Goal: Information Seeking & Learning: Learn about a topic

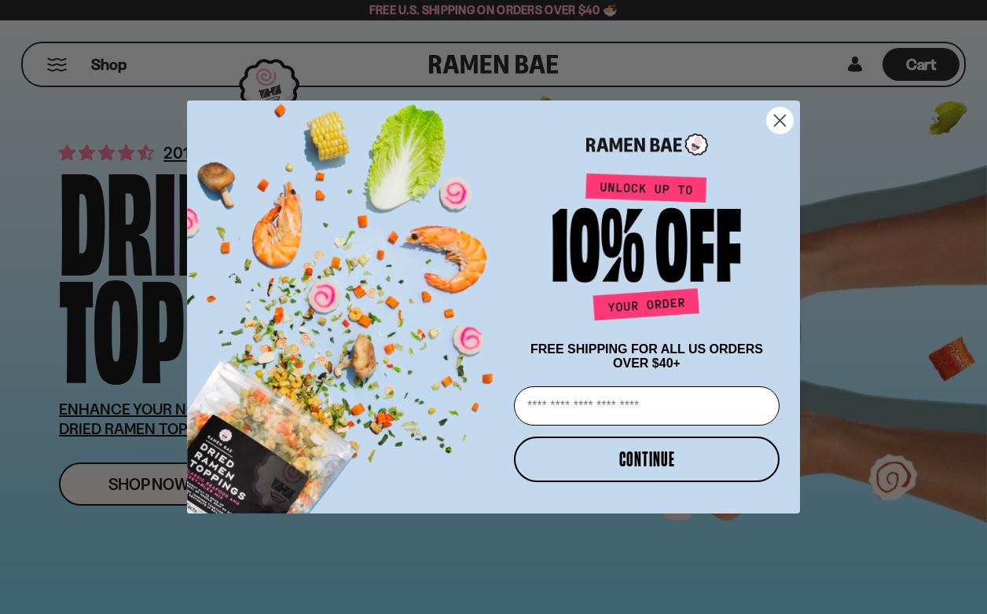
click at [775, 108] on circle "Close dialog" at bounding box center [780, 121] width 26 height 26
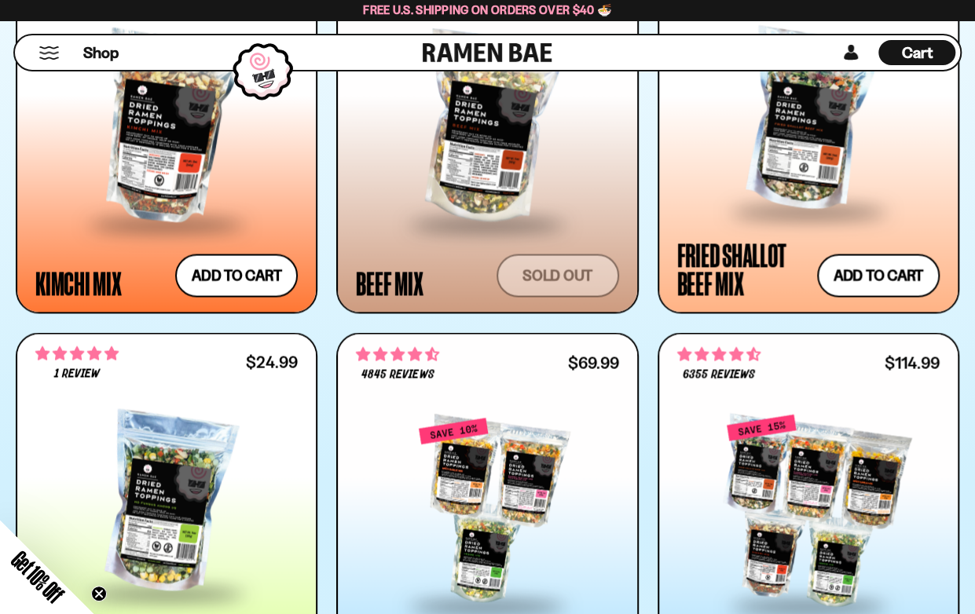
scroll to position [1414, 0]
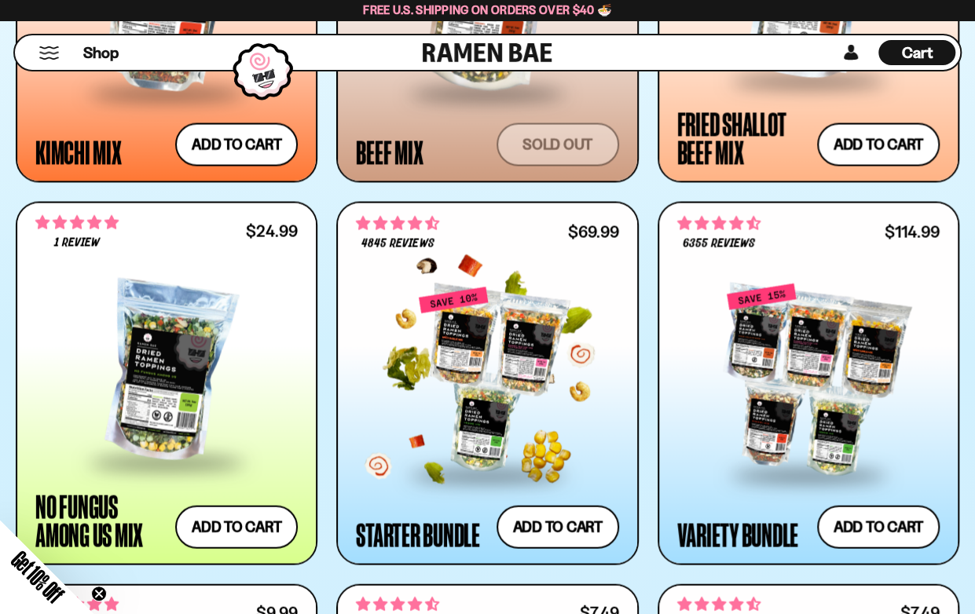
click at [539, 354] on div at bounding box center [487, 380] width 262 height 188
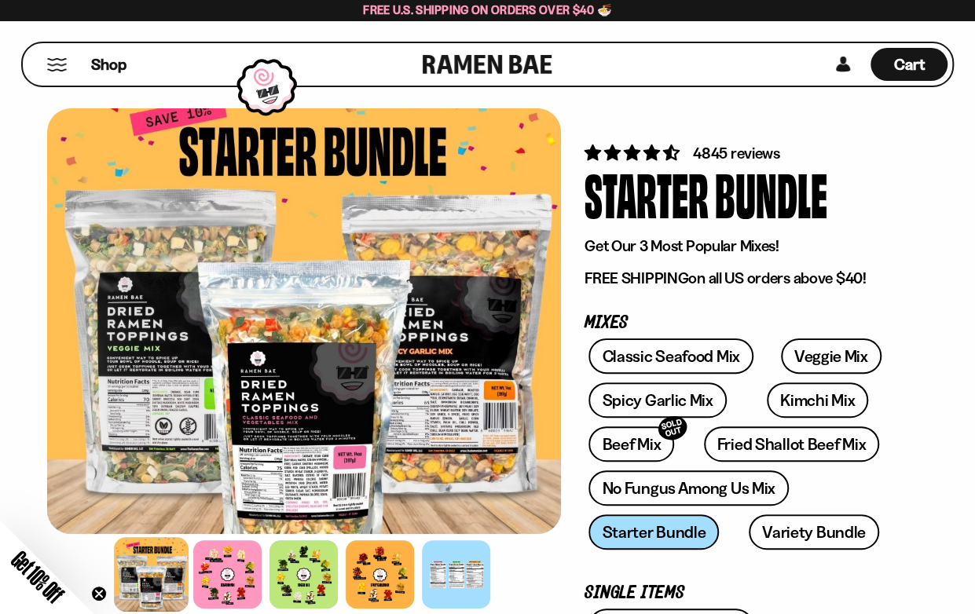
scroll to position [236, 0]
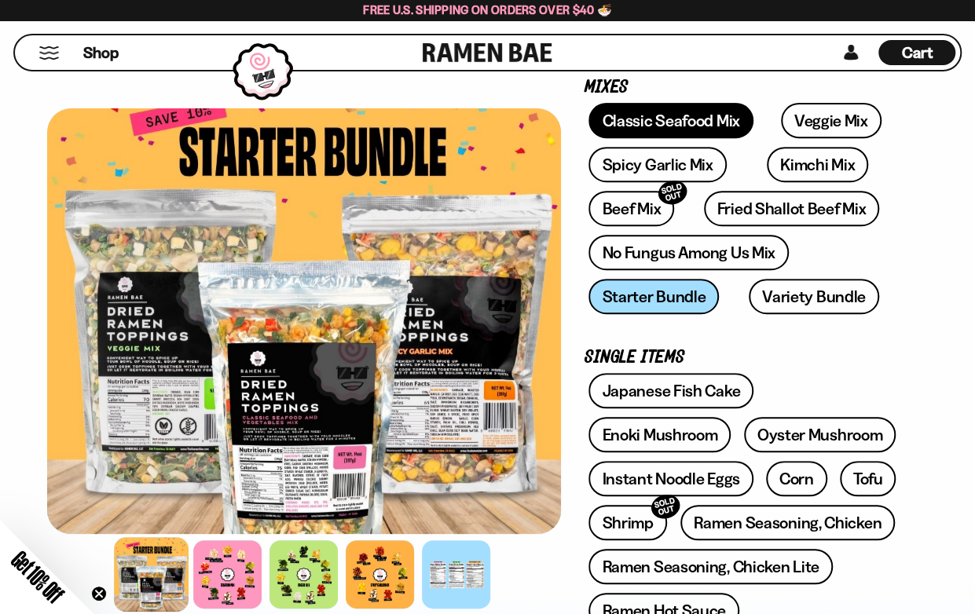
click at [647, 120] on link "Classic Seafood Mix" at bounding box center [671, 120] width 164 height 35
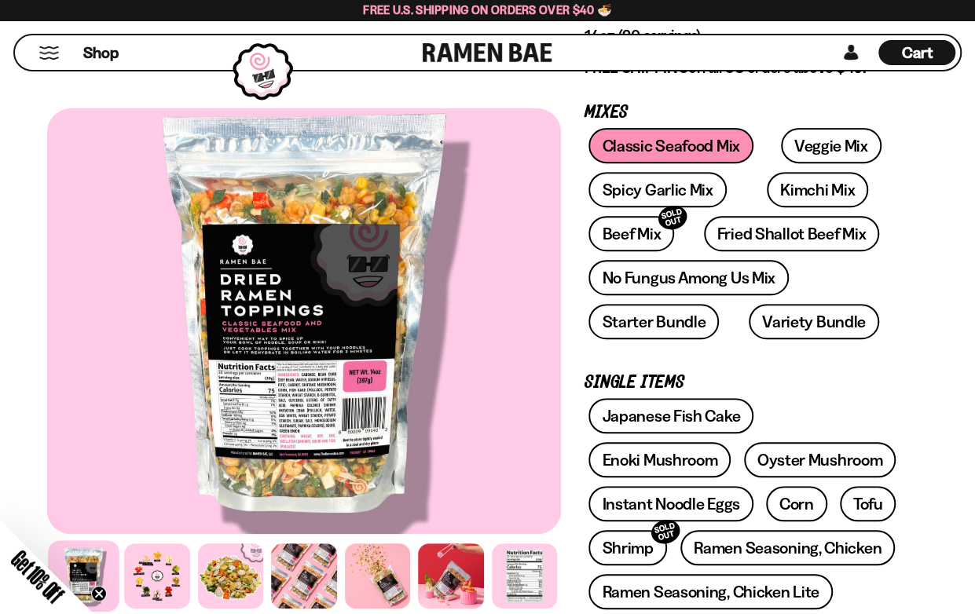
scroll to position [236, 0]
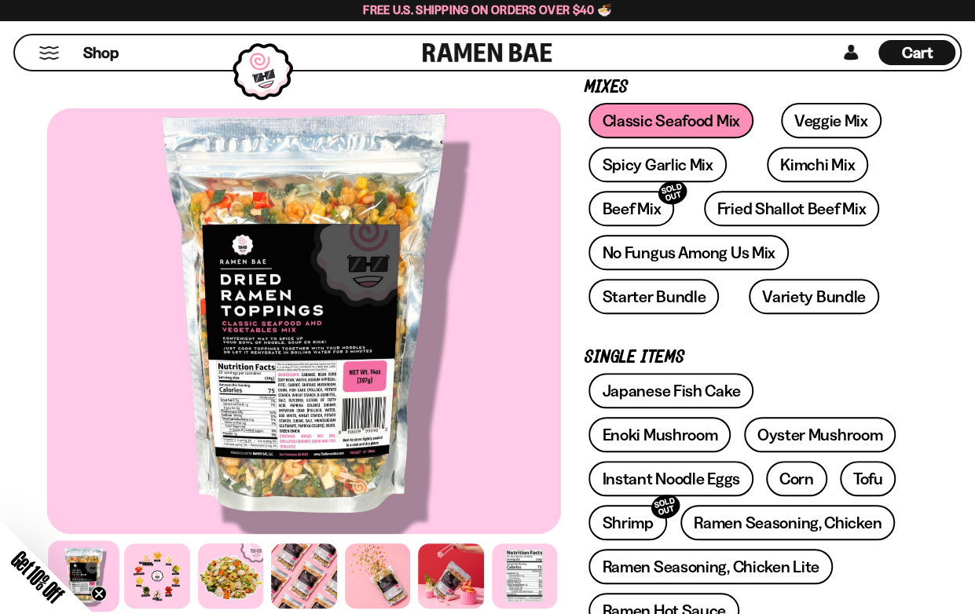
click at [299, 343] on div at bounding box center [304, 321] width 514 height 426
click at [317, 321] on div at bounding box center [304, 321] width 514 height 426
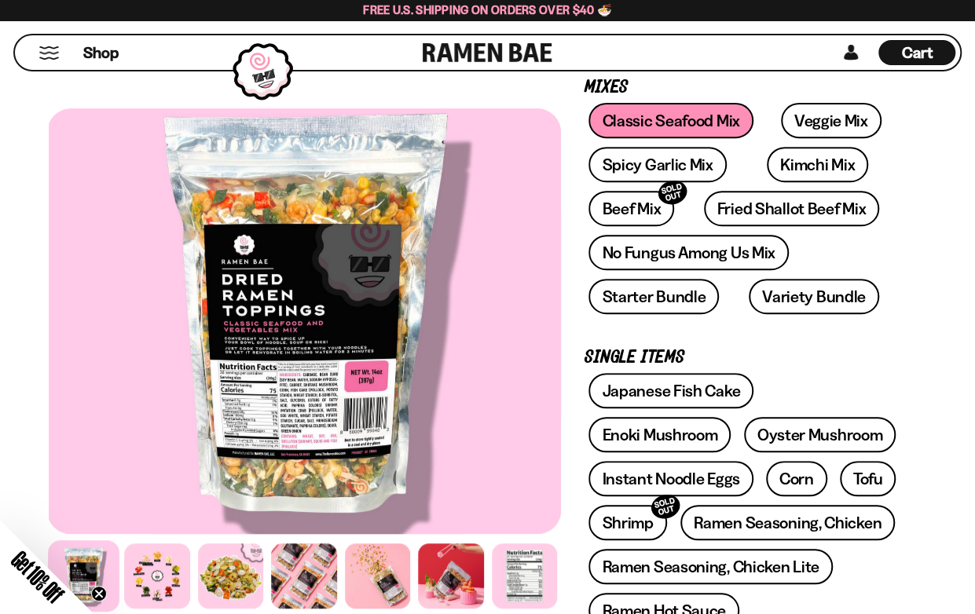
click at [319, 325] on div at bounding box center [306, 321] width 514 height 426
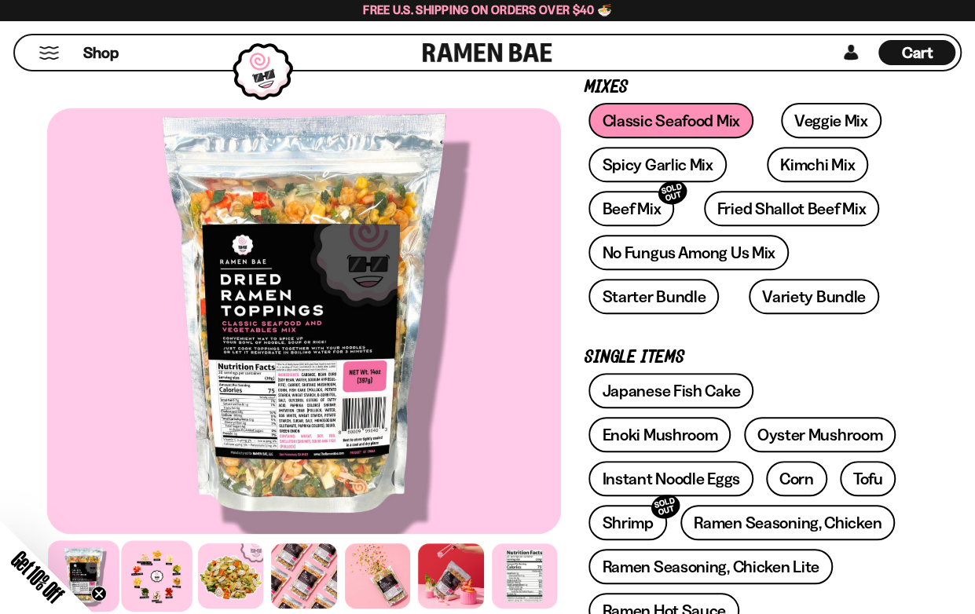
click at [150, 566] on div at bounding box center [158, 577] width 72 height 72
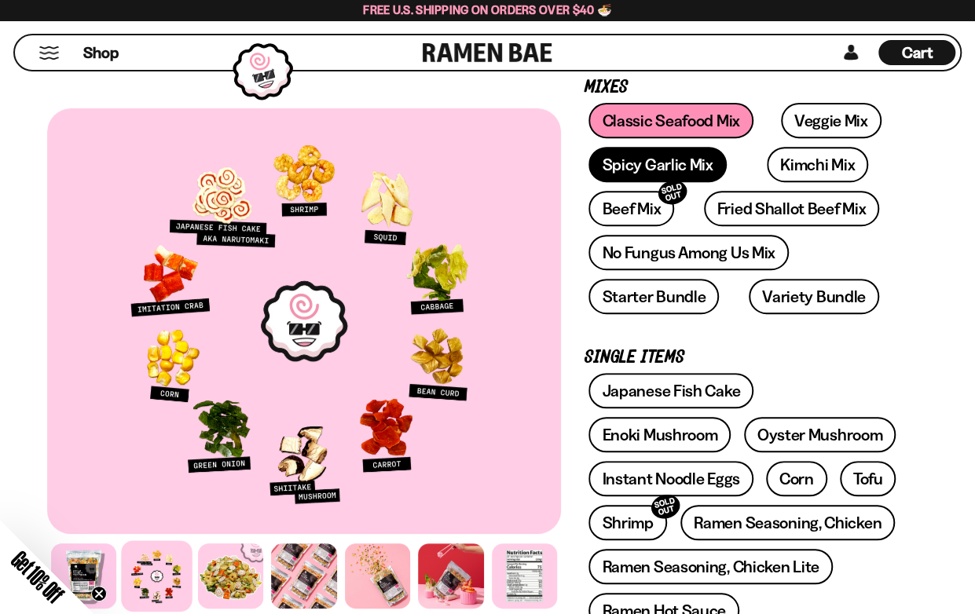
click at [618, 161] on link "Spicy Garlic Mix" at bounding box center [658, 164] width 138 height 35
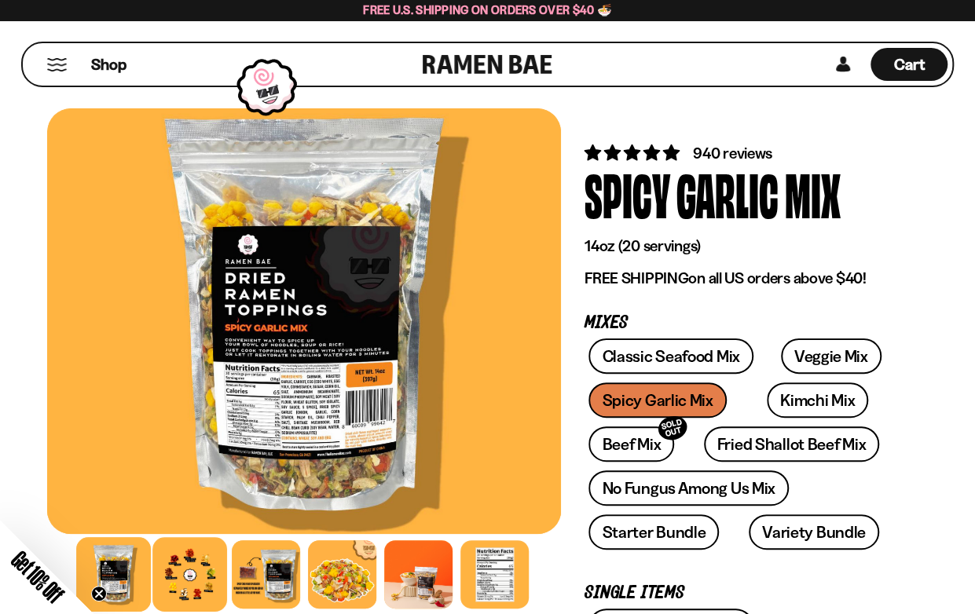
click at [200, 571] on div at bounding box center [189, 574] width 75 height 75
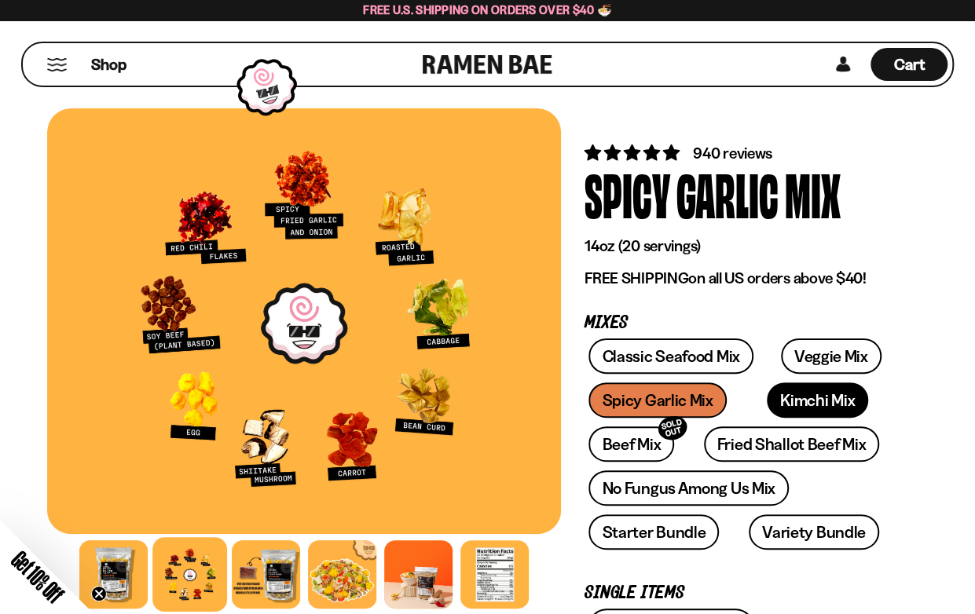
click at [776, 393] on link "Kimchi Mix" at bounding box center [817, 400] width 101 height 35
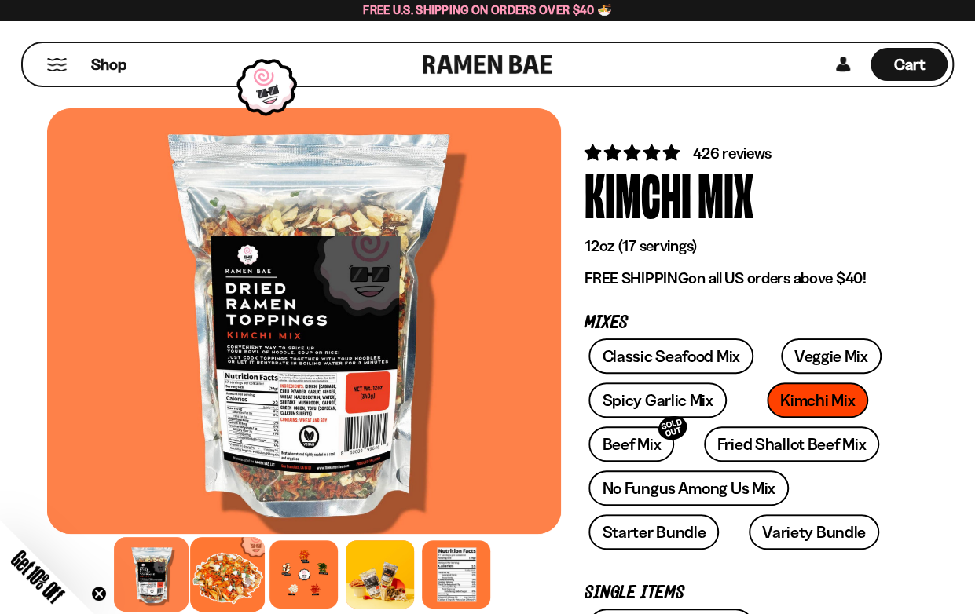
click at [228, 573] on div at bounding box center [228, 574] width 75 height 75
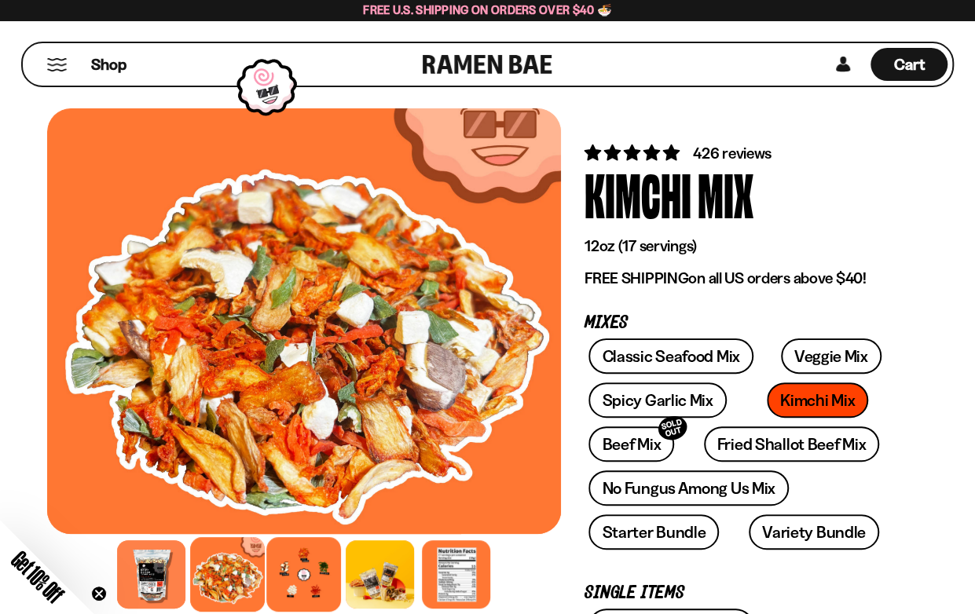
click at [300, 577] on div at bounding box center [304, 574] width 75 height 75
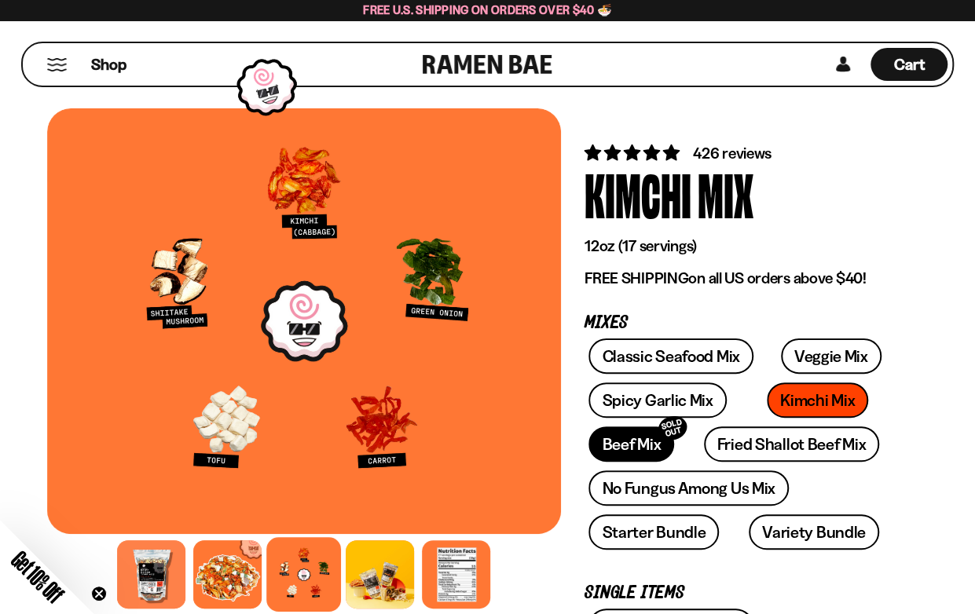
click at [618, 446] on link "Beef Mix SOLD OUT" at bounding box center [632, 444] width 86 height 35
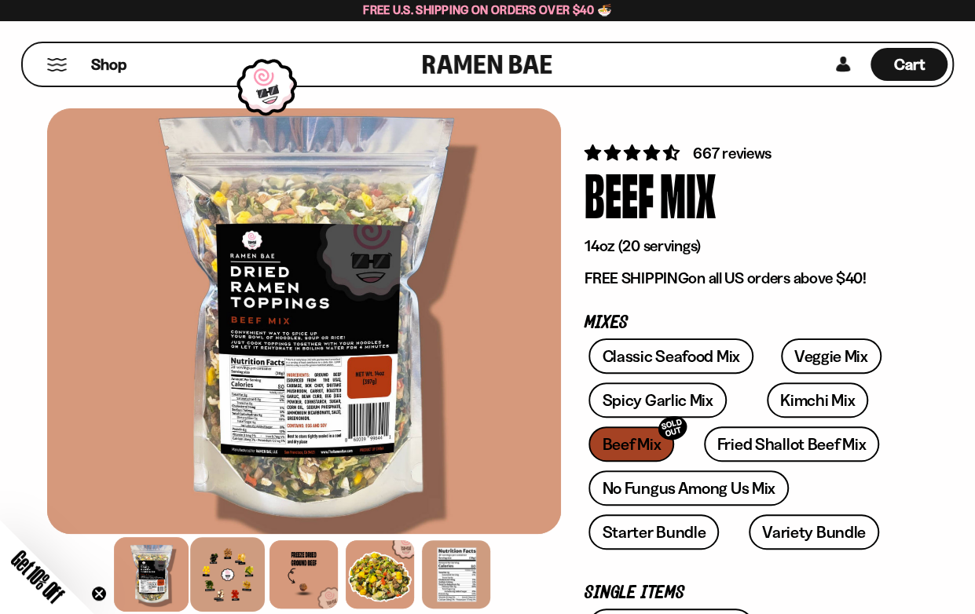
click at [214, 576] on div at bounding box center [228, 574] width 75 height 75
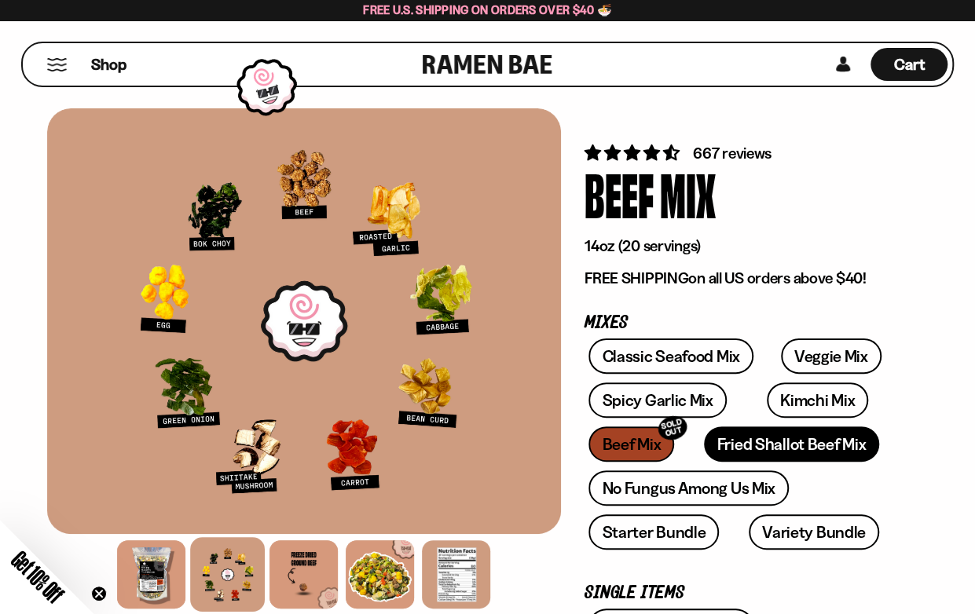
click at [826, 446] on link "Fried Shallot Beef Mix" at bounding box center [791, 444] width 175 height 35
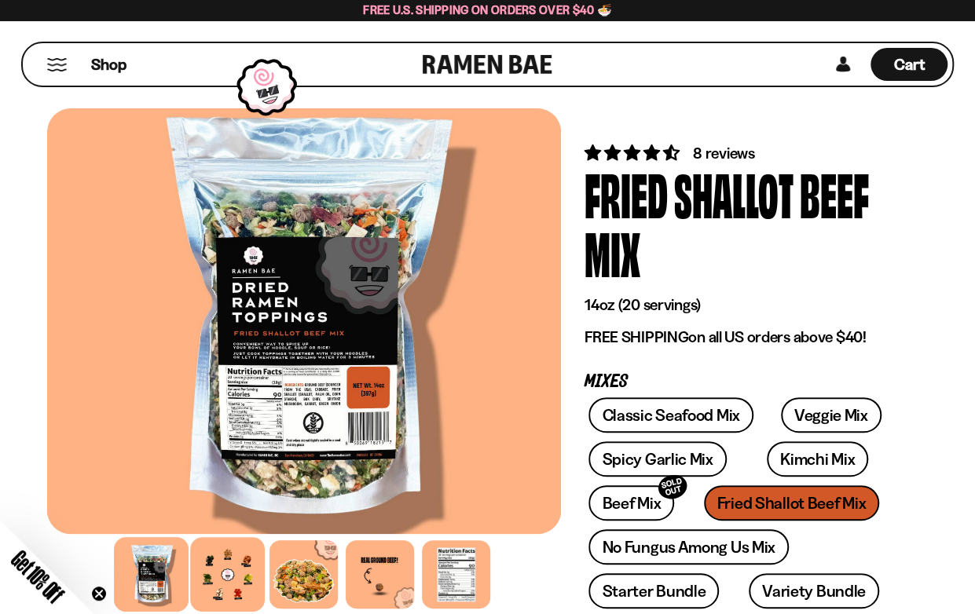
click at [219, 572] on div at bounding box center [228, 574] width 75 height 75
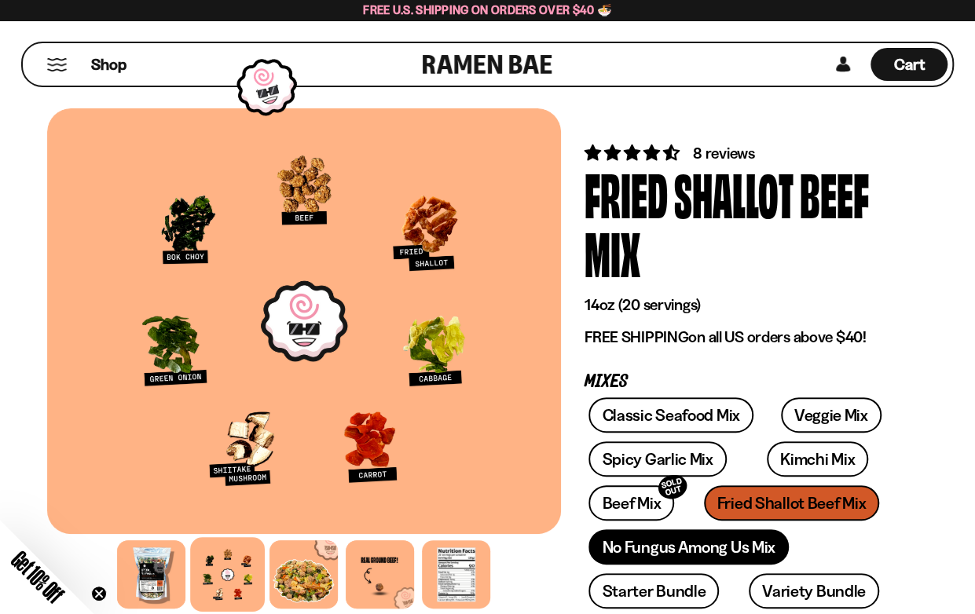
click at [633, 547] on link "No Fungus Among Us Mix" at bounding box center [689, 547] width 200 height 35
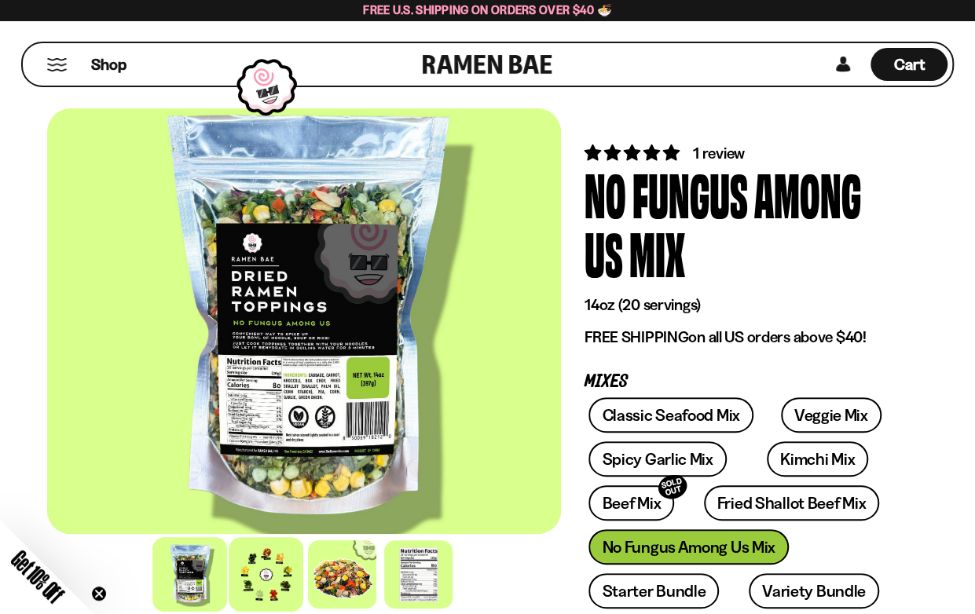
click at [258, 578] on div at bounding box center [266, 574] width 75 height 75
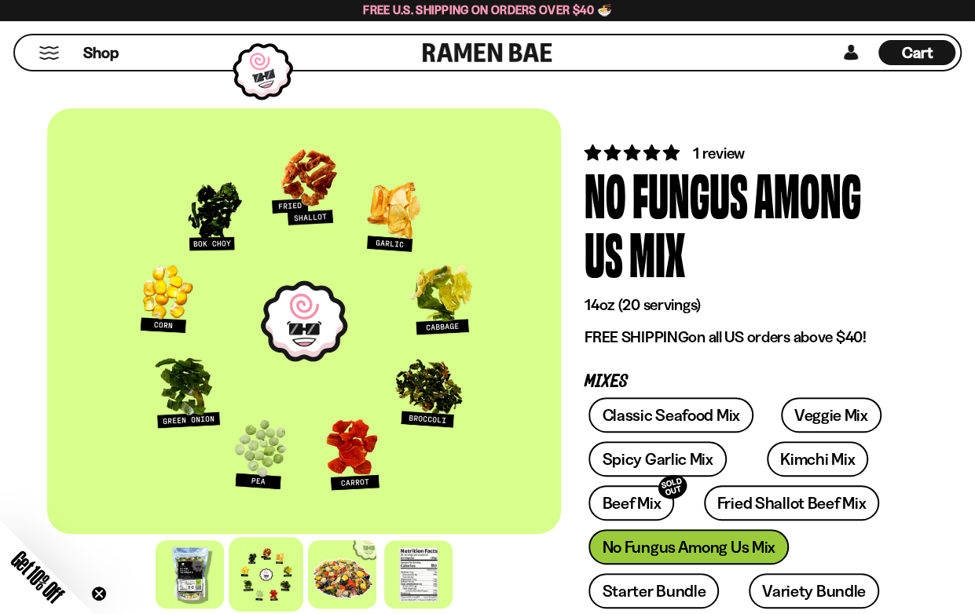
scroll to position [236, 0]
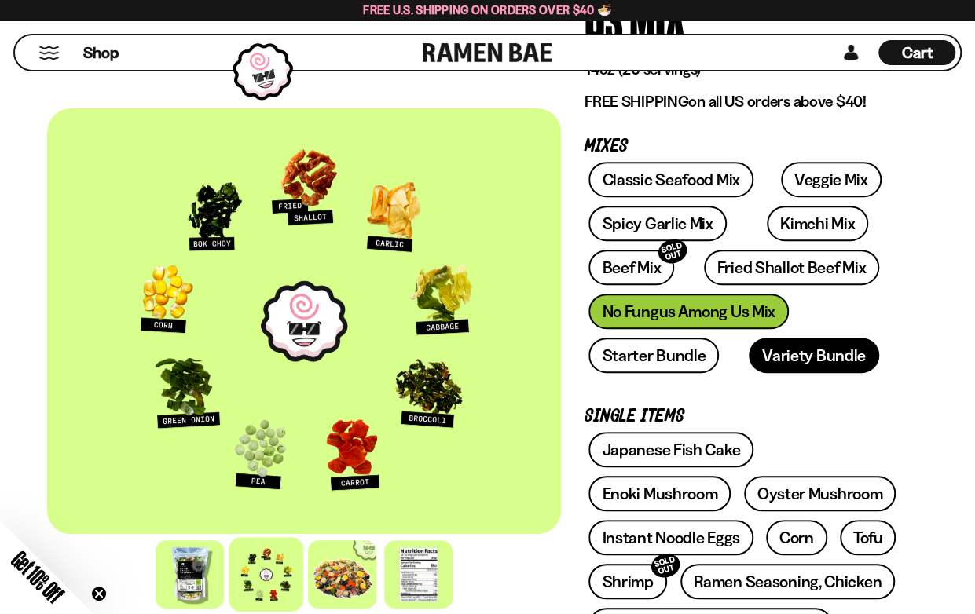
click at [753, 358] on link "Variety Bundle" at bounding box center [814, 355] width 130 height 35
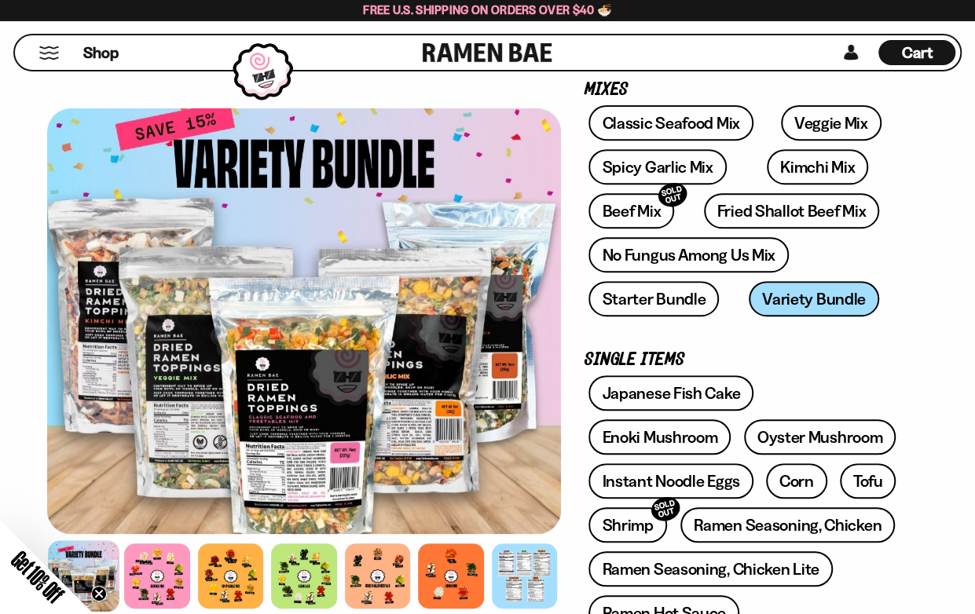
scroll to position [236, 0]
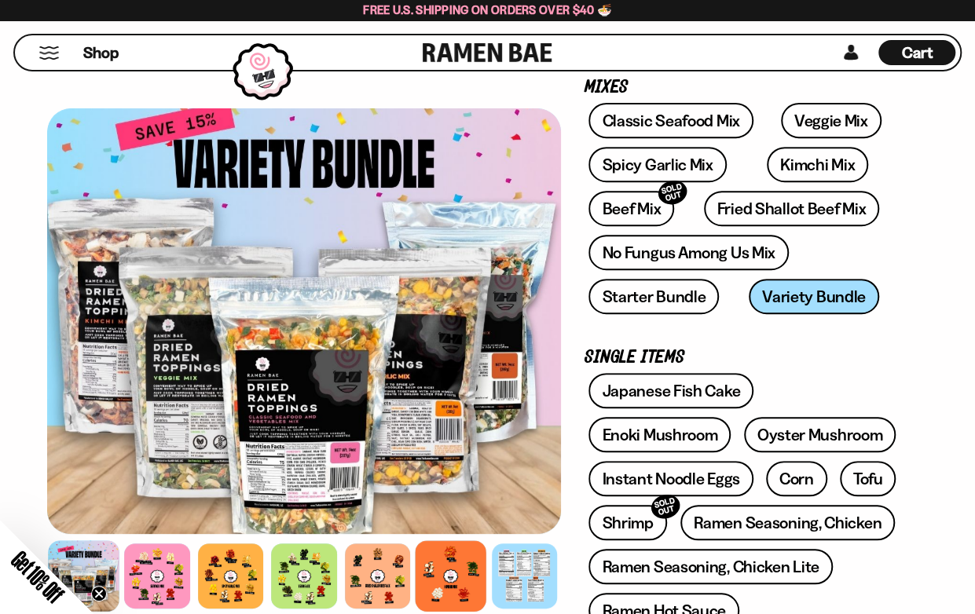
click at [434, 573] on div at bounding box center [451, 577] width 72 height 72
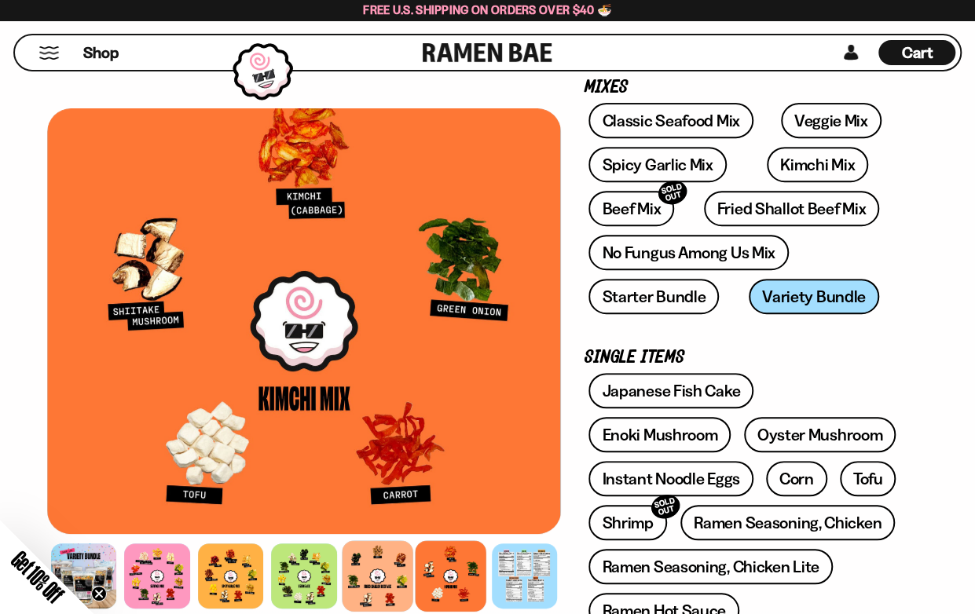
click at [358, 578] on div at bounding box center [378, 577] width 72 height 72
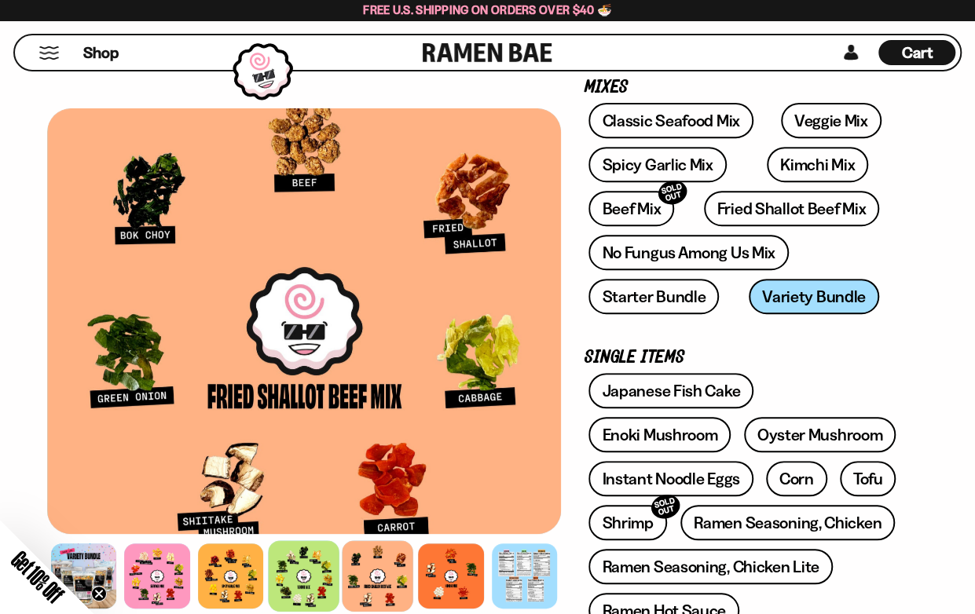
click at [296, 571] on div at bounding box center [304, 577] width 72 height 72
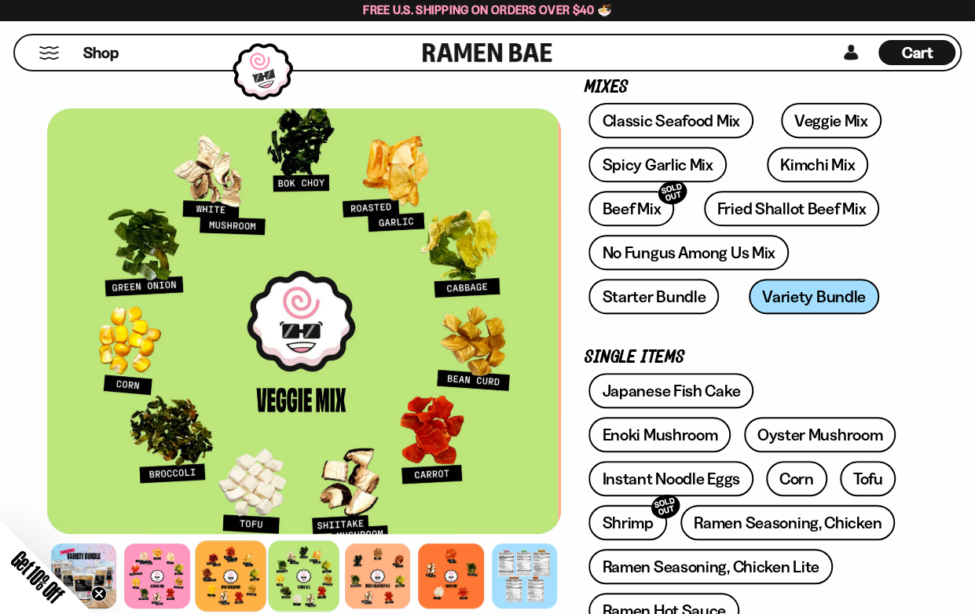
click at [236, 567] on div at bounding box center [231, 577] width 72 height 72
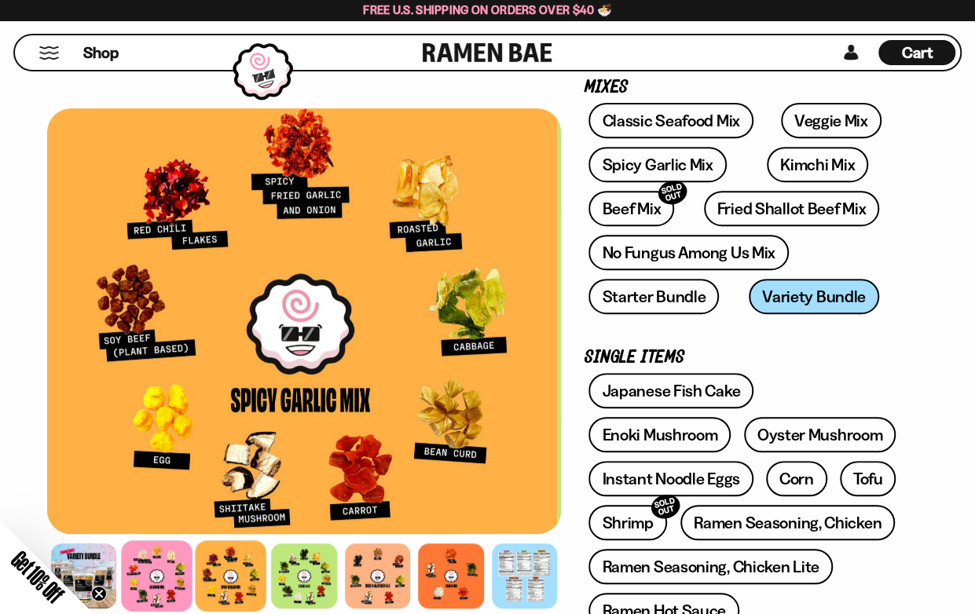
click at [158, 570] on div at bounding box center [158, 577] width 72 height 72
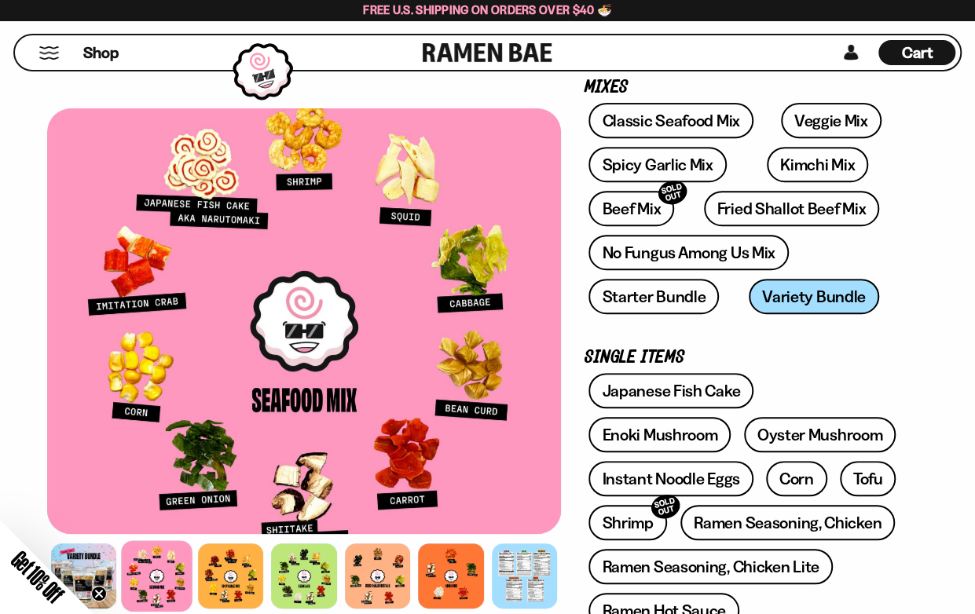
click at [92, 570] on div "Get 10% Off Close teaser" at bounding box center [47, 567] width 94 height 94
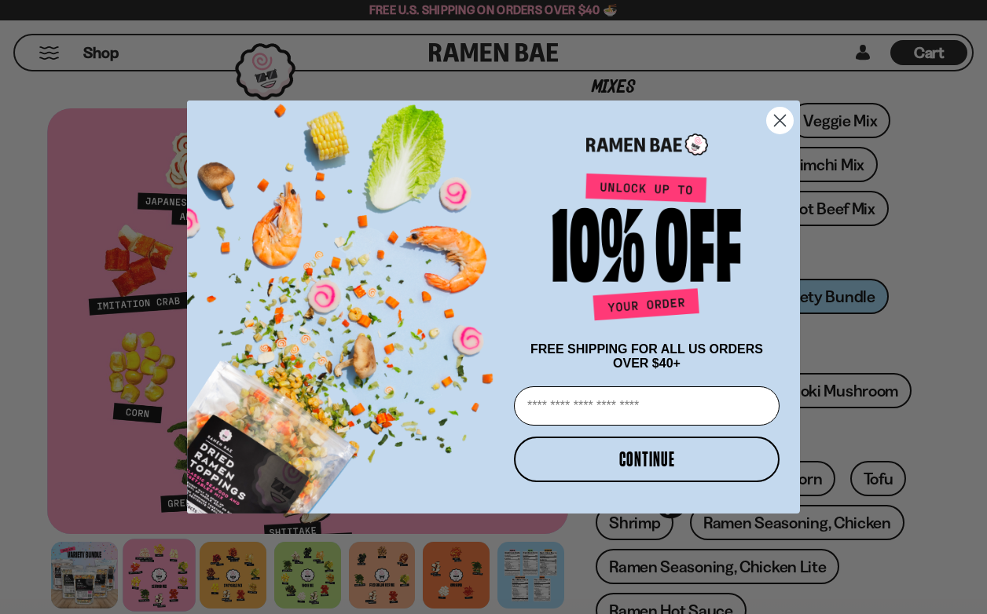
click at [779, 117] on icon "Close dialog" at bounding box center [780, 120] width 11 height 11
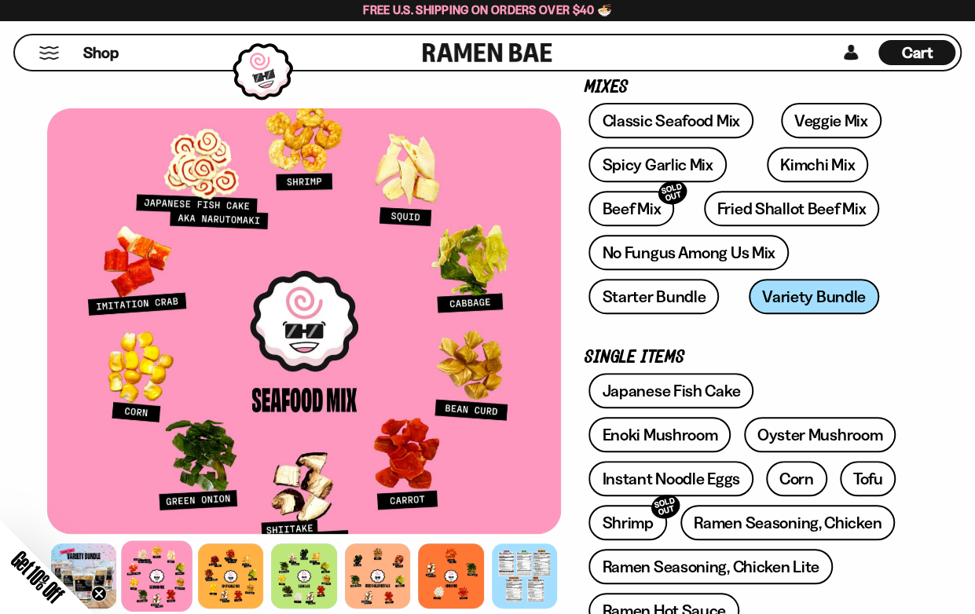
click at [79, 545] on div "Get 10% Off Close teaser" at bounding box center [47, 567] width 94 height 94
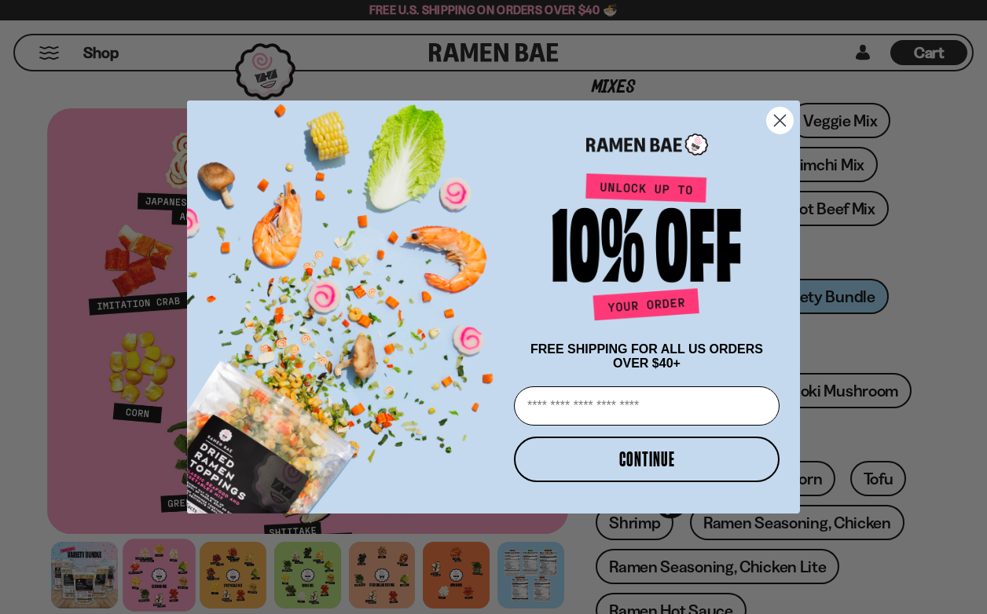
click at [785, 114] on circle "Close dialog" at bounding box center [780, 121] width 26 height 26
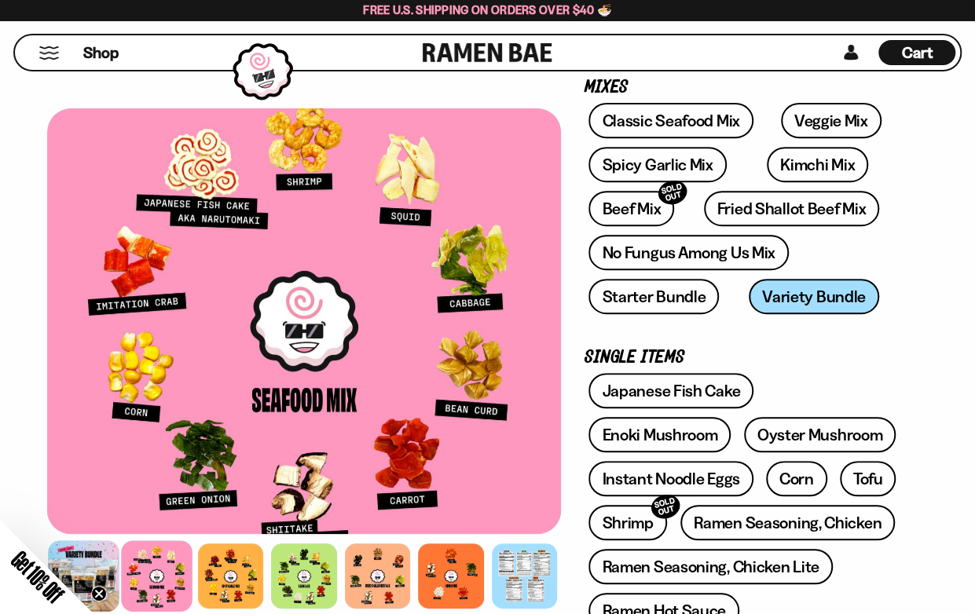
click at [108, 545] on div at bounding box center [84, 577] width 72 height 72
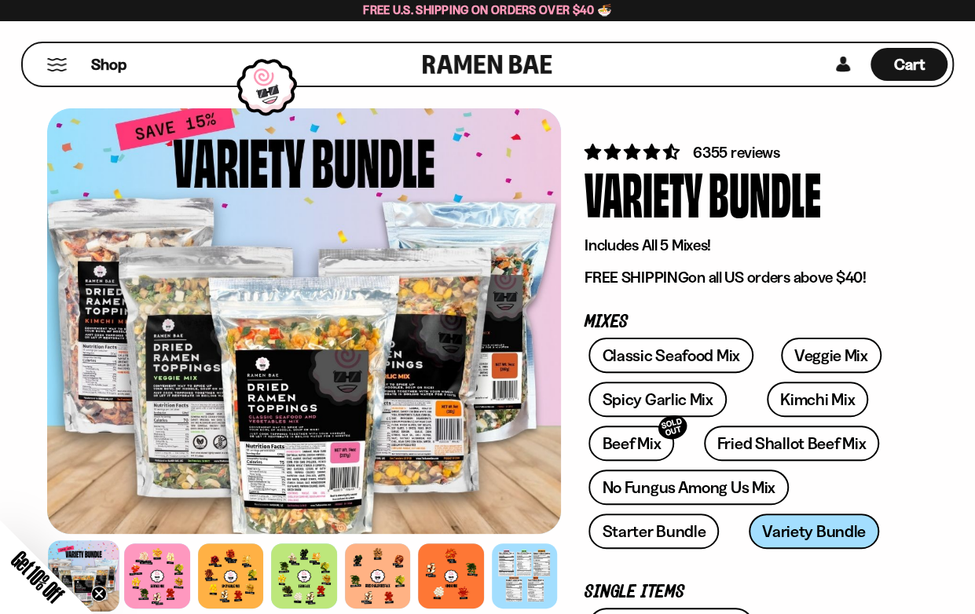
scroll to position [0, 0]
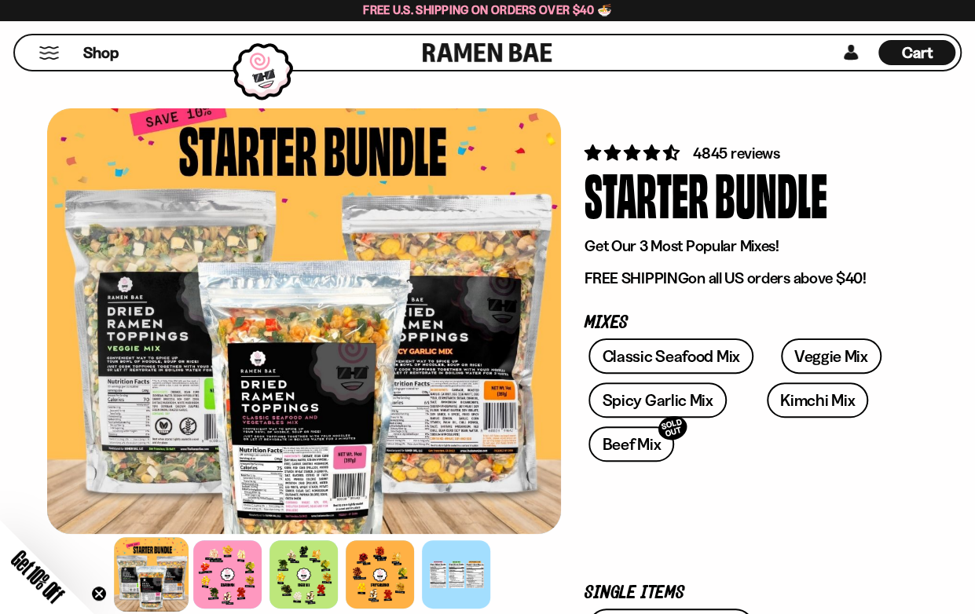
scroll to position [236, 0]
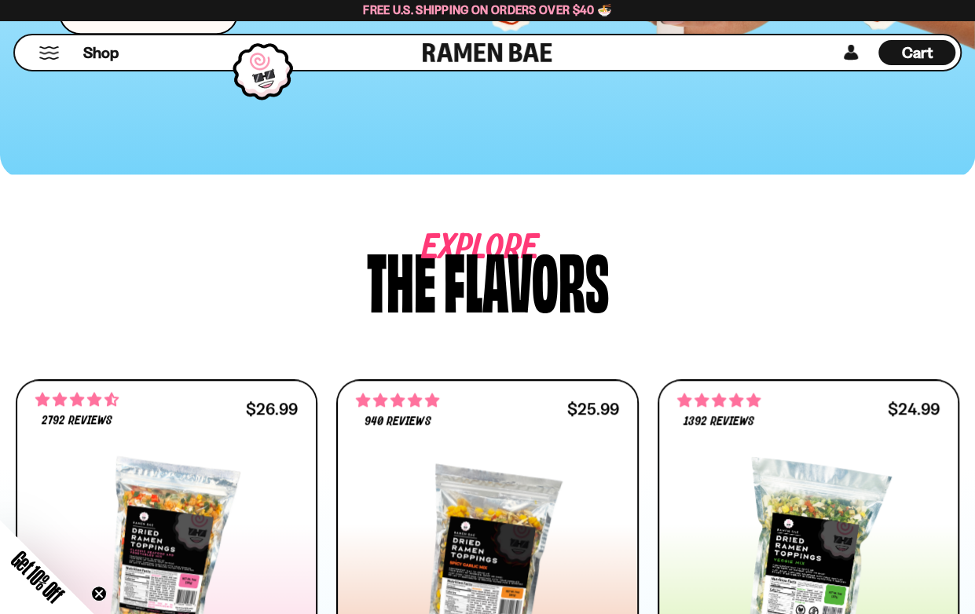
scroll to position [707, 0]
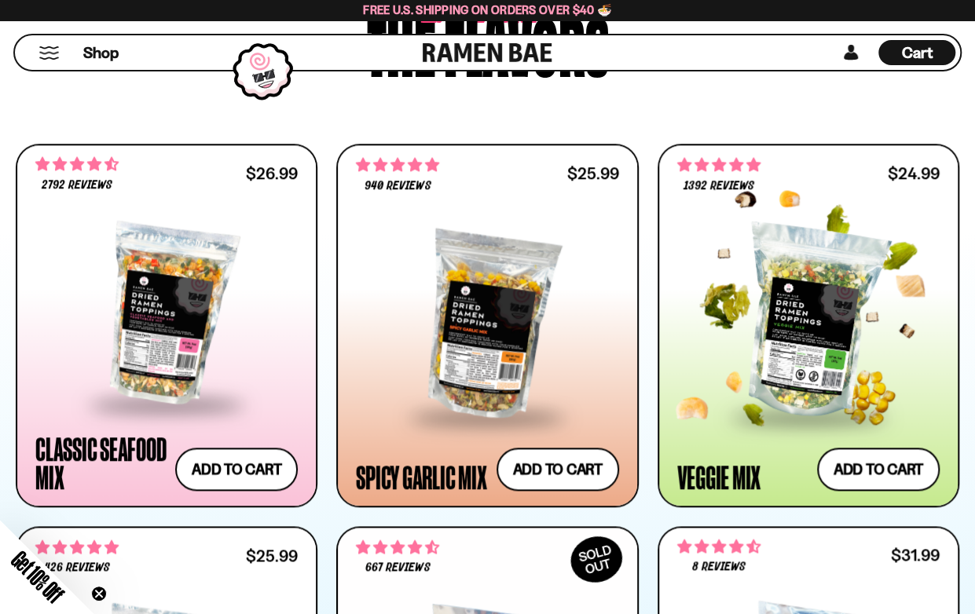
click at [777, 264] on div at bounding box center [808, 322] width 262 height 188
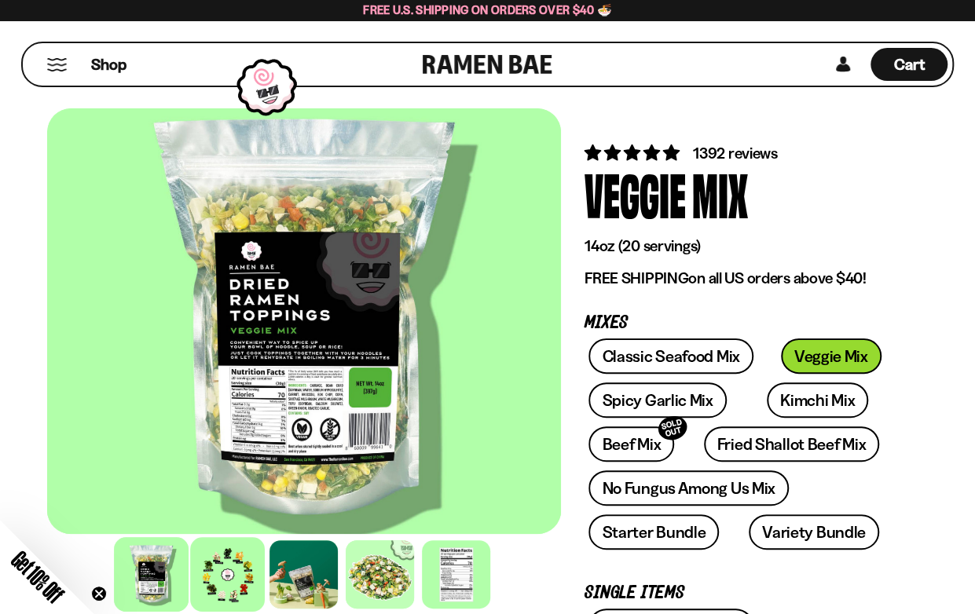
click at [215, 581] on div at bounding box center [228, 574] width 75 height 75
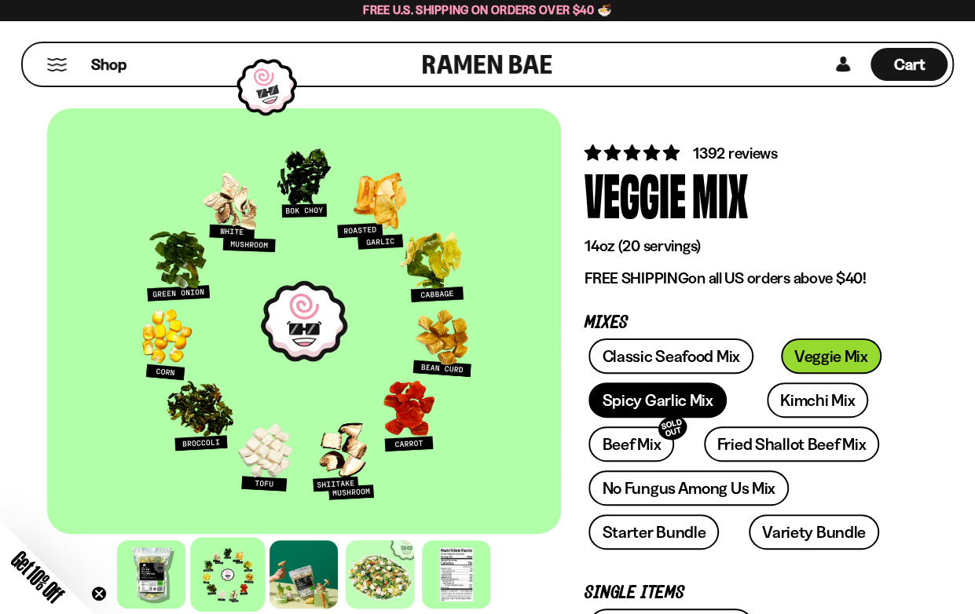
click at [611, 398] on link "Spicy Garlic Mix" at bounding box center [658, 400] width 138 height 35
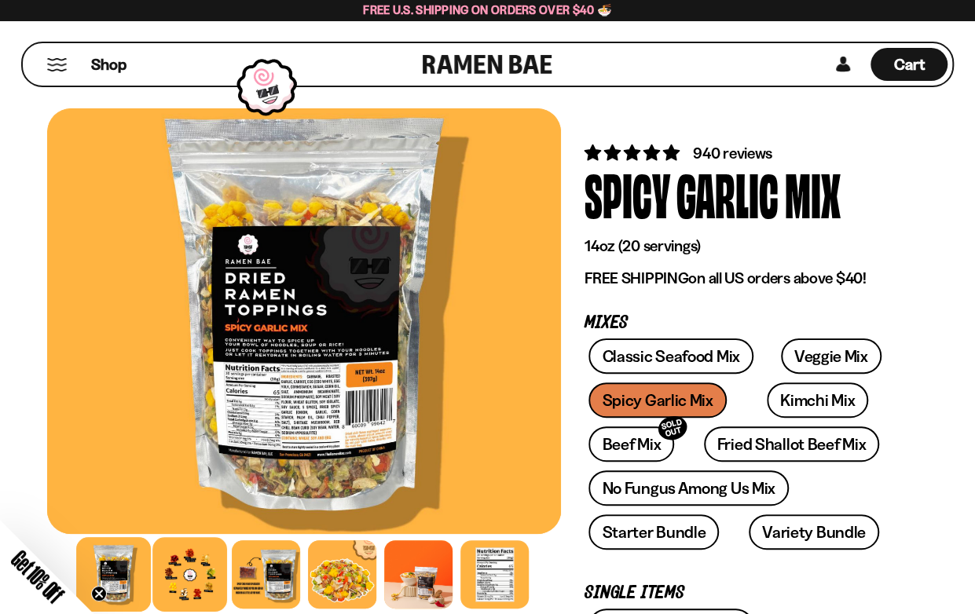
click at [198, 567] on div at bounding box center [189, 574] width 75 height 75
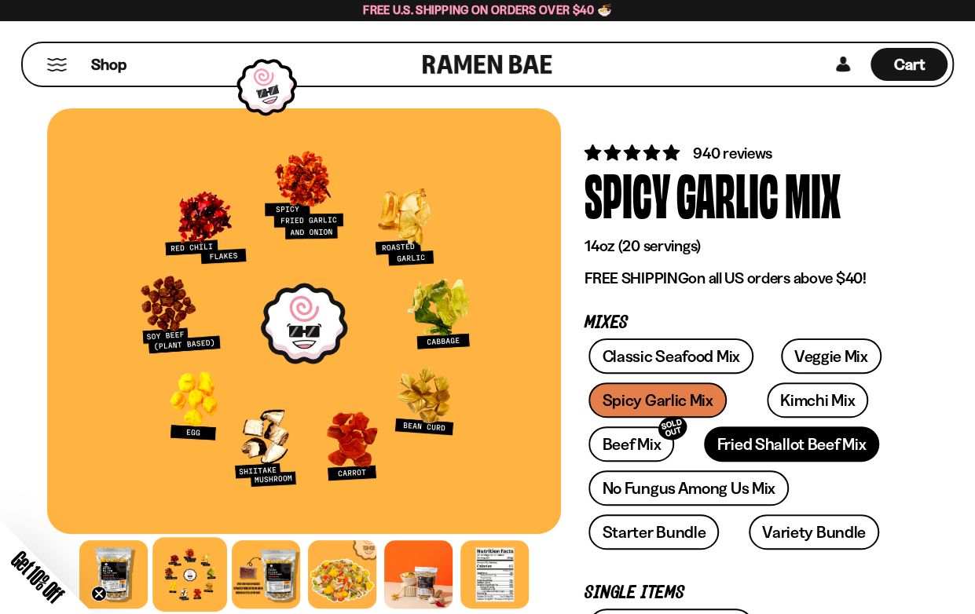
click at [760, 446] on link "Fried Shallot Beef Mix" at bounding box center [791, 444] width 175 height 35
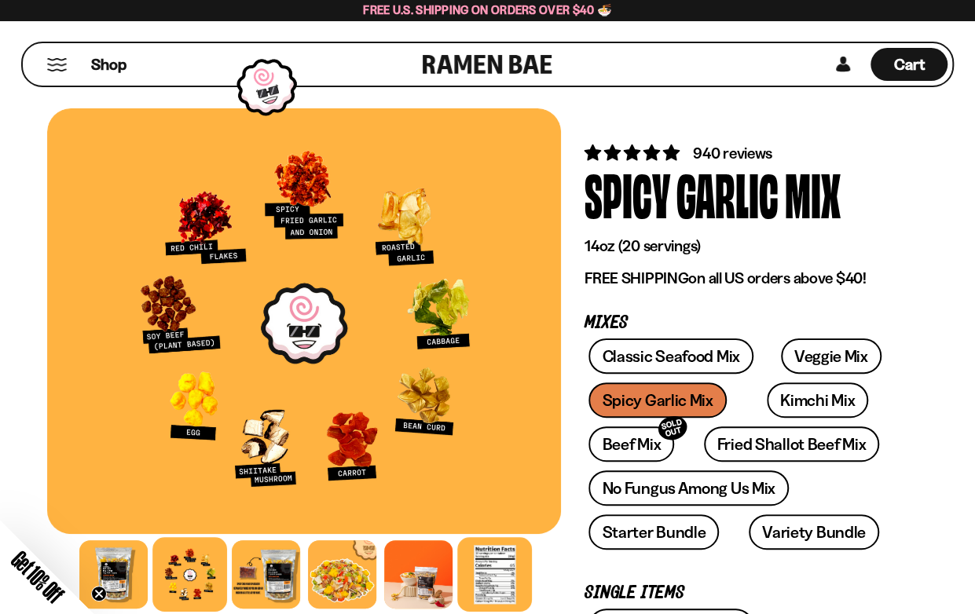
click at [490, 568] on div at bounding box center [494, 574] width 75 height 75
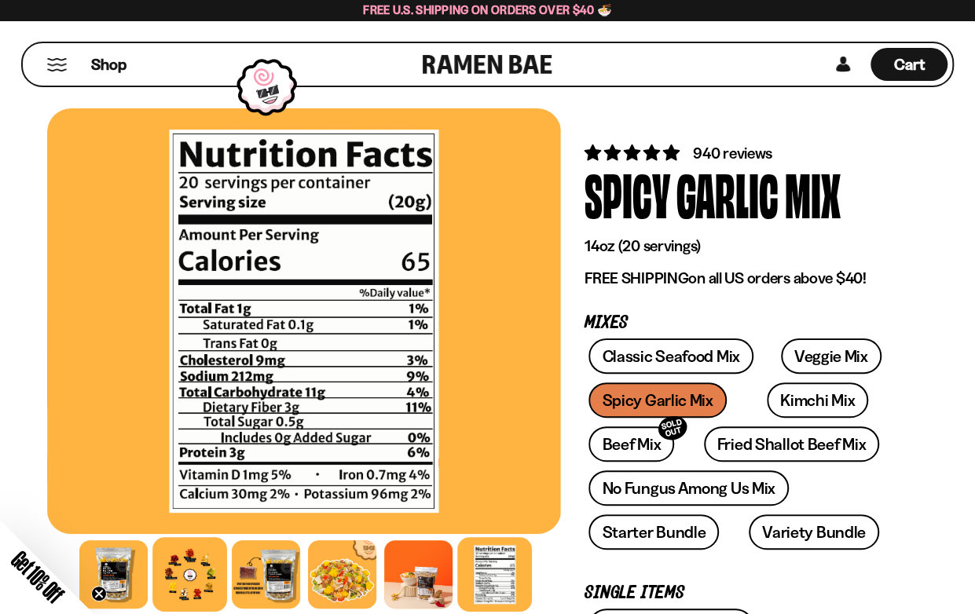
click at [185, 567] on div at bounding box center [189, 574] width 75 height 75
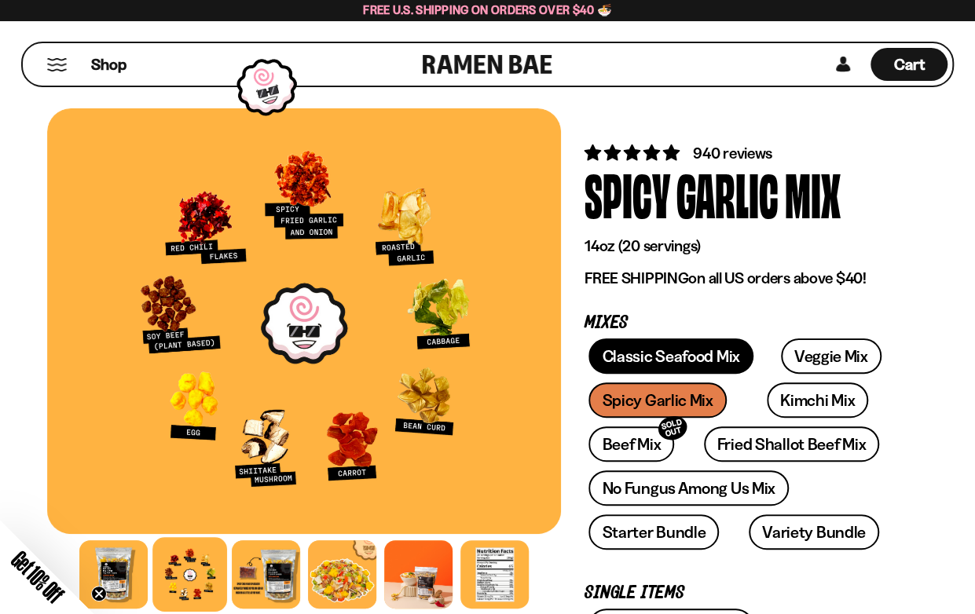
click at [622, 355] on link "Classic Seafood Mix" at bounding box center [671, 356] width 164 height 35
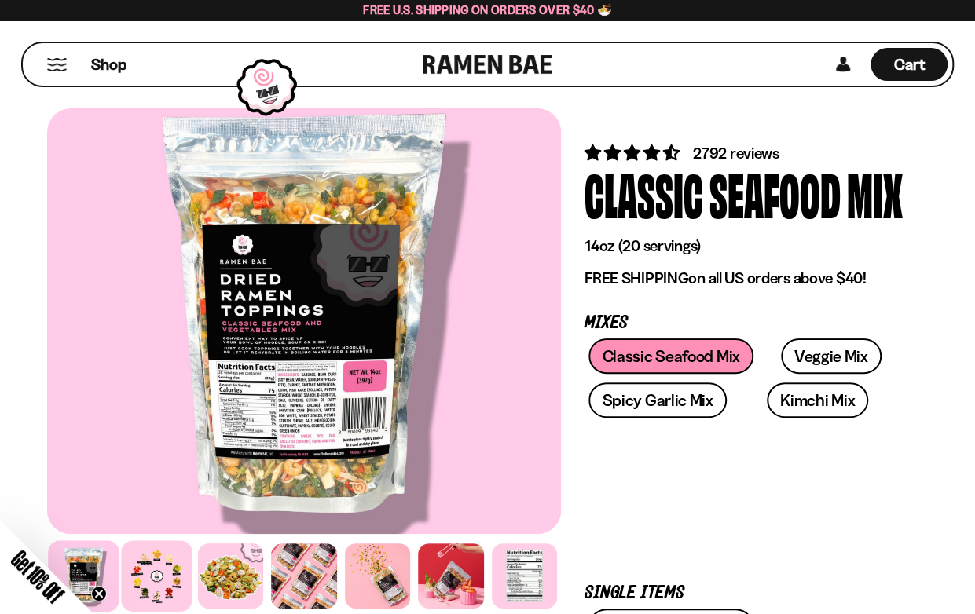
click at [147, 566] on div at bounding box center [158, 577] width 72 height 72
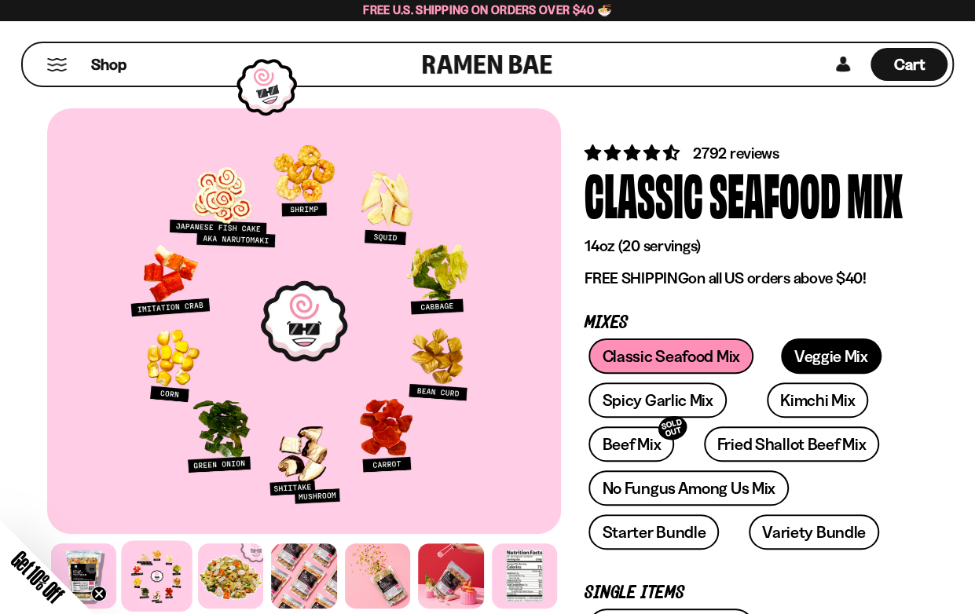
click at [823, 354] on link "Veggie Mix" at bounding box center [831, 356] width 101 height 35
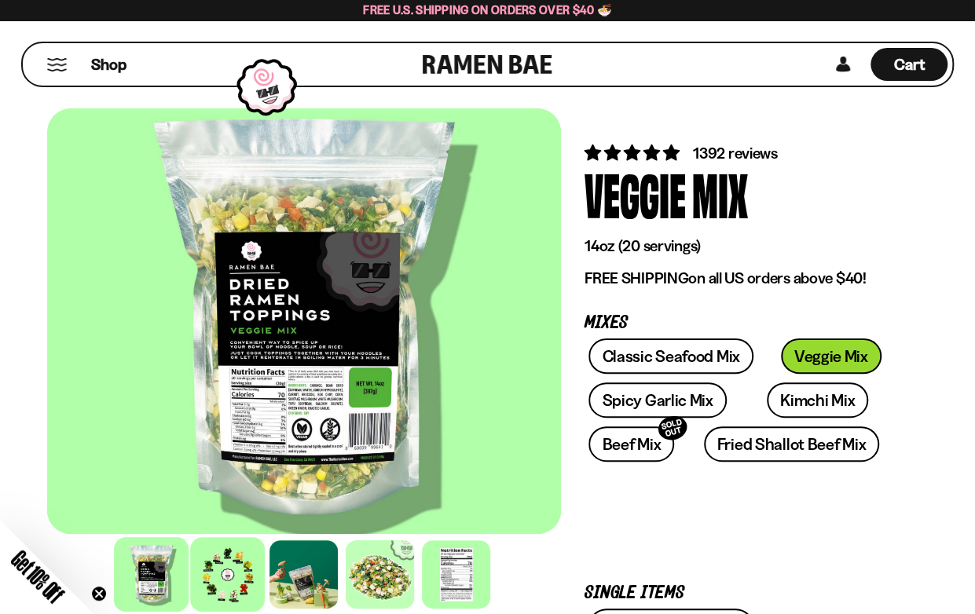
click at [240, 559] on div at bounding box center [228, 574] width 75 height 75
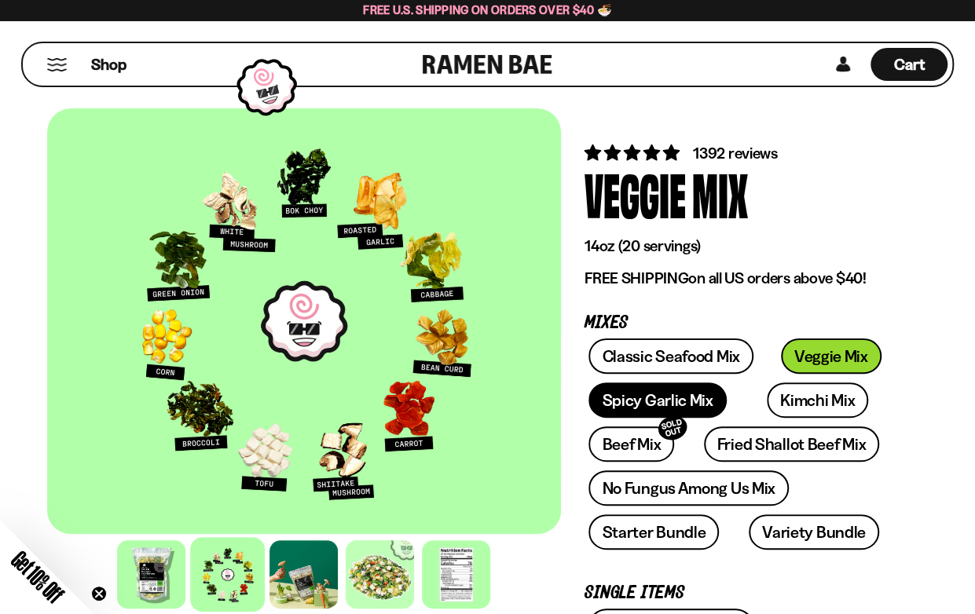
click at [626, 408] on link "Spicy Garlic Mix" at bounding box center [658, 400] width 138 height 35
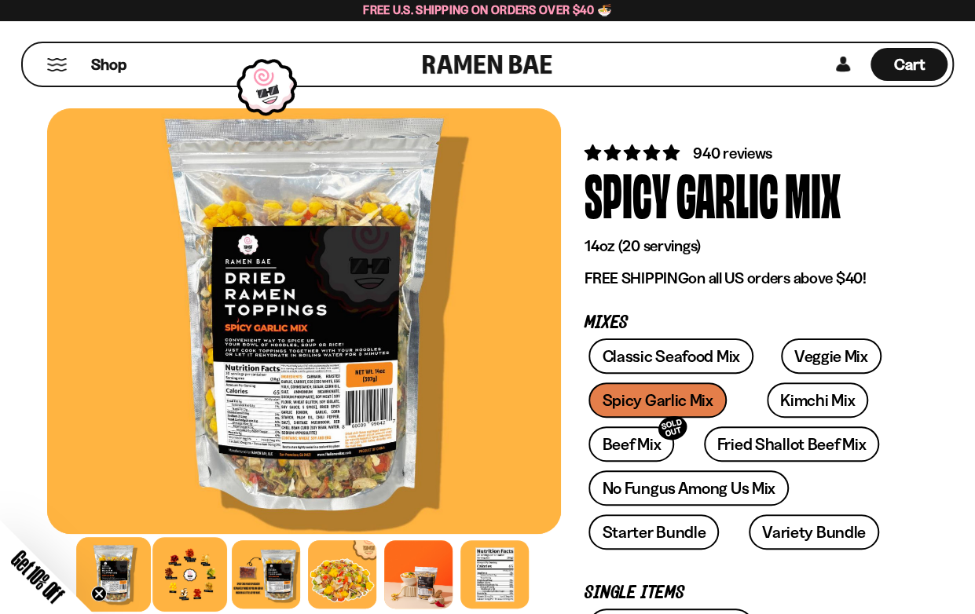
click at [175, 581] on div at bounding box center [189, 574] width 75 height 75
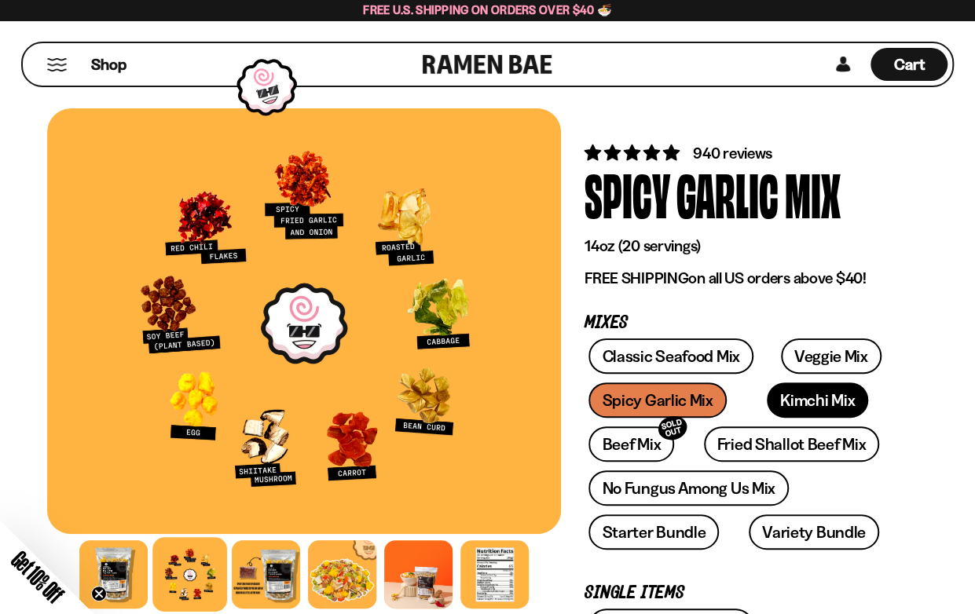
click at [779, 397] on link "Kimchi Mix" at bounding box center [817, 400] width 101 height 35
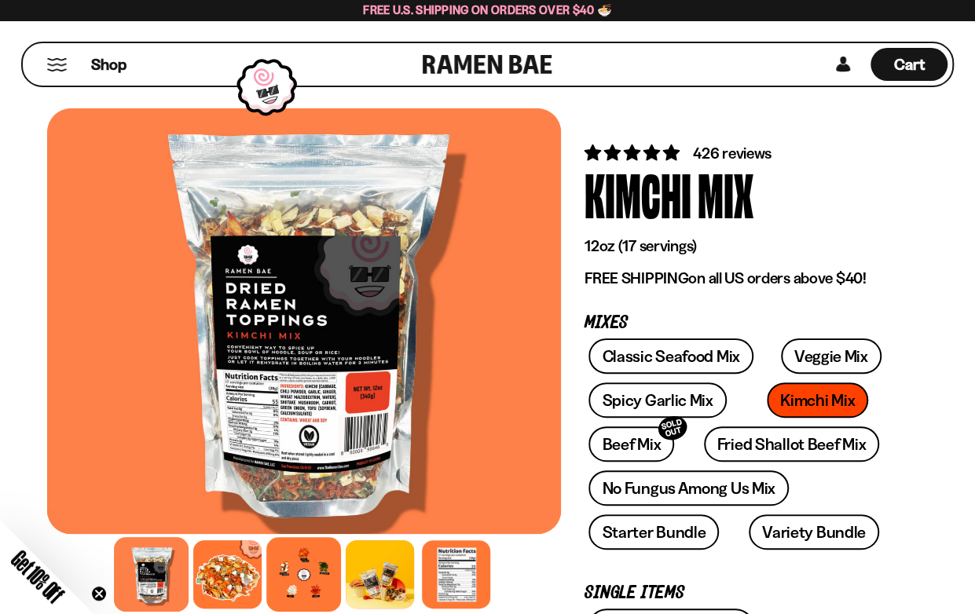
click at [305, 567] on div at bounding box center [304, 574] width 75 height 75
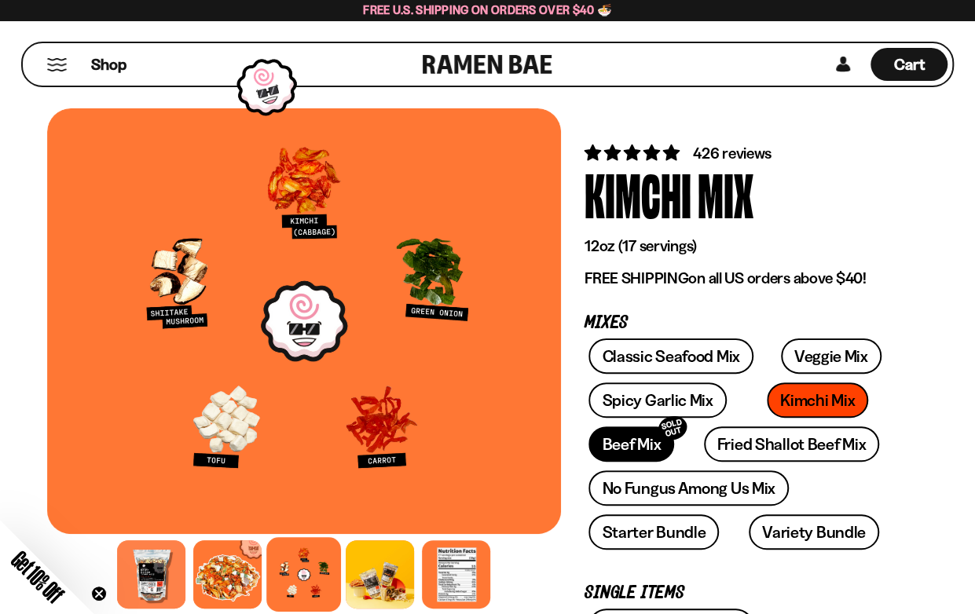
click at [610, 450] on link "Beef Mix SOLD OUT" at bounding box center [632, 444] width 86 height 35
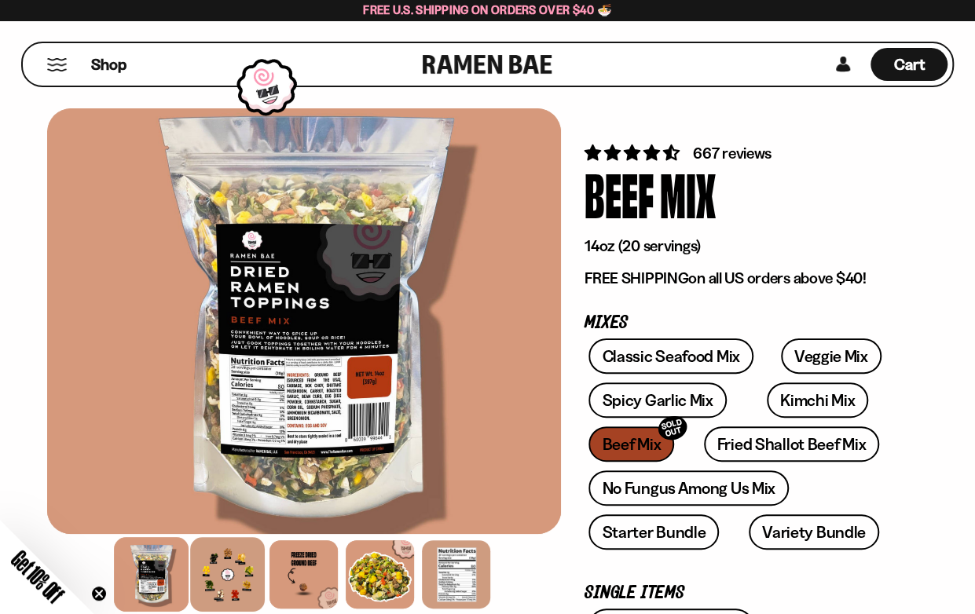
click at [224, 585] on div at bounding box center [228, 574] width 75 height 75
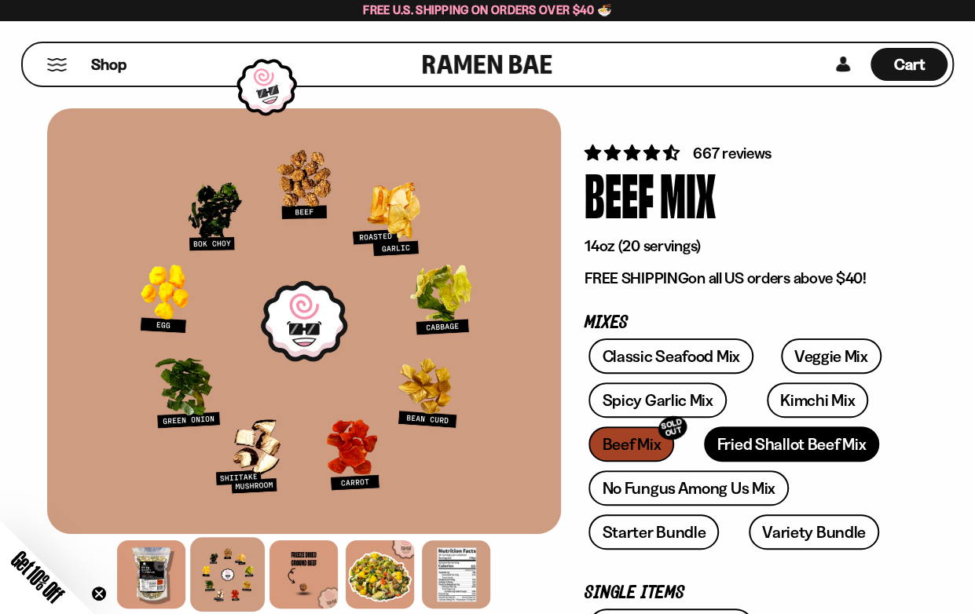
click at [731, 445] on link "Fried Shallot Beef Mix" at bounding box center [791, 444] width 175 height 35
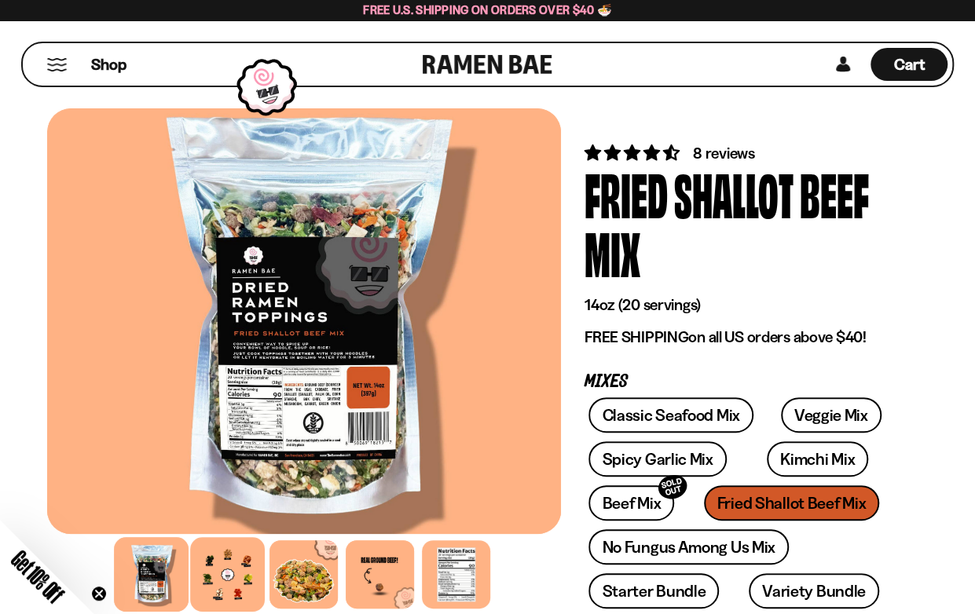
click at [237, 607] on div at bounding box center [228, 574] width 75 height 75
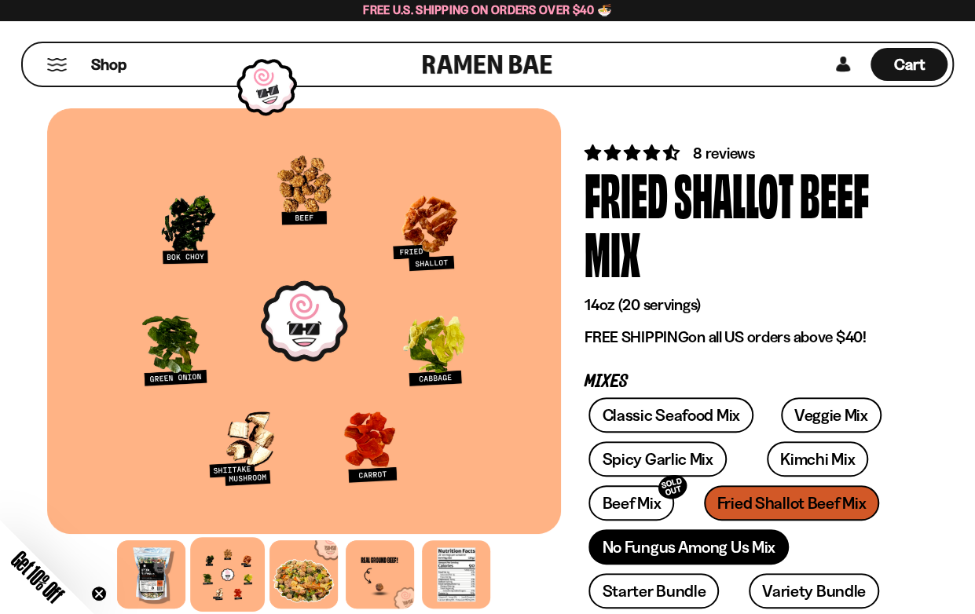
click at [614, 539] on link "No Fungus Among Us Mix" at bounding box center [689, 547] width 200 height 35
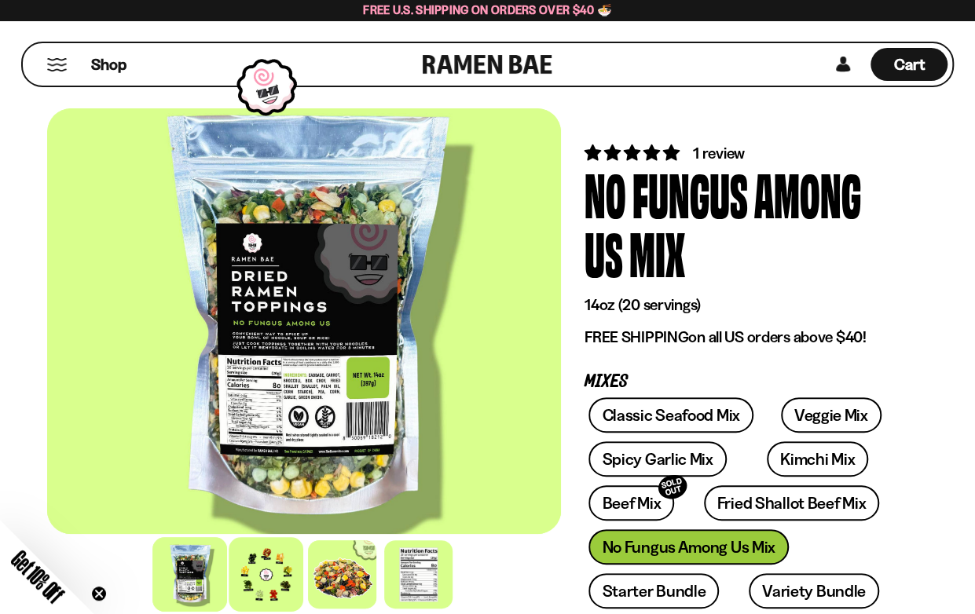
click at [261, 570] on div at bounding box center [266, 574] width 75 height 75
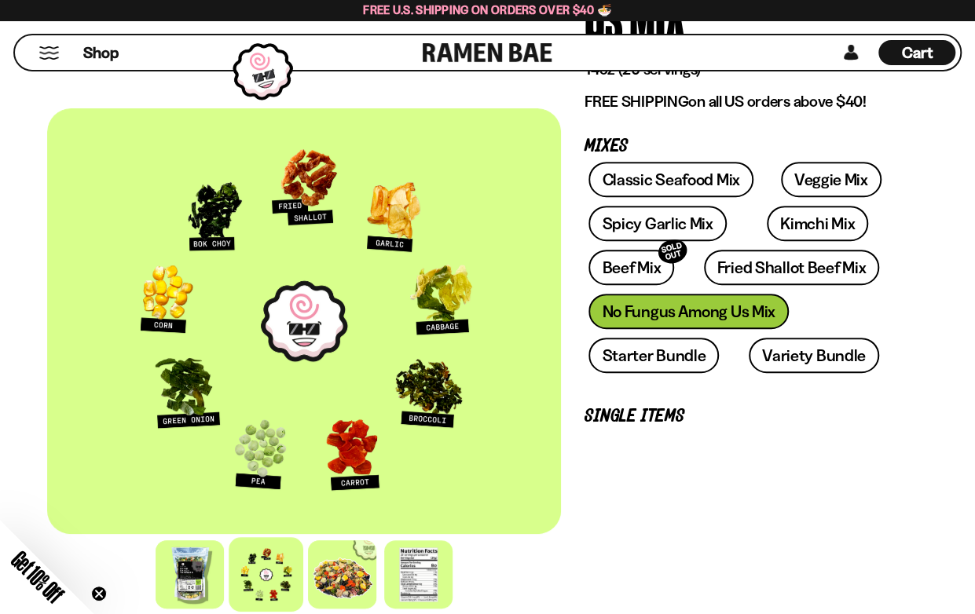
scroll to position [471, 0]
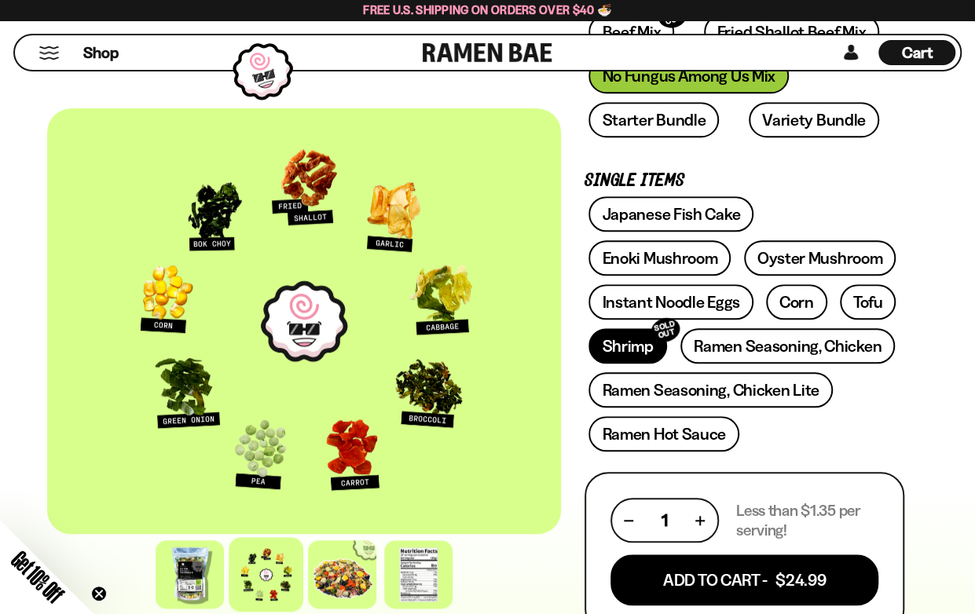
click at [621, 340] on link "Shrimp SOLD OUT" at bounding box center [628, 345] width 78 height 35
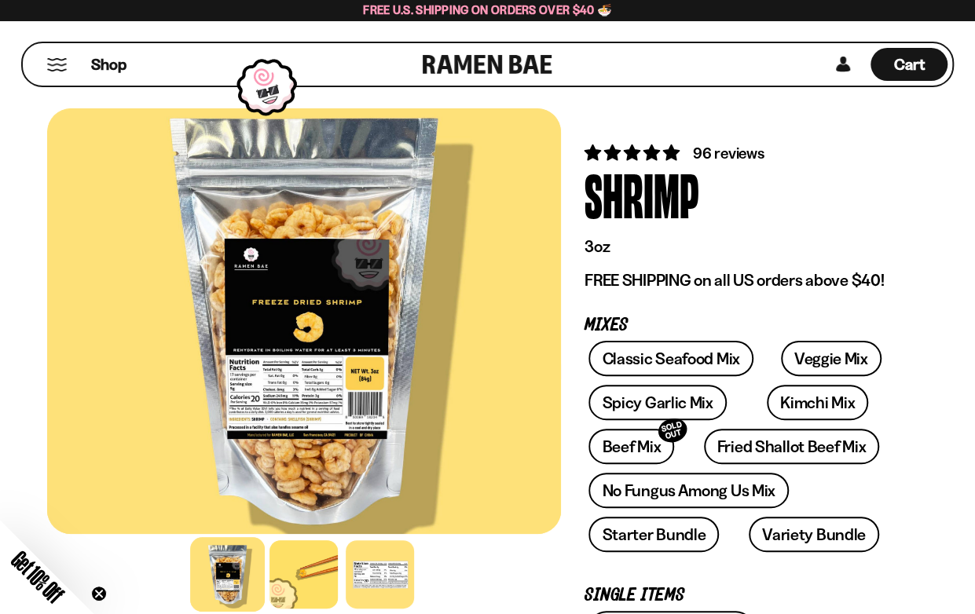
click at [308, 377] on div at bounding box center [304, 321] width 514 height 426
click at [306, 556] on div at bounding box center [304, 574] width 75 height 75
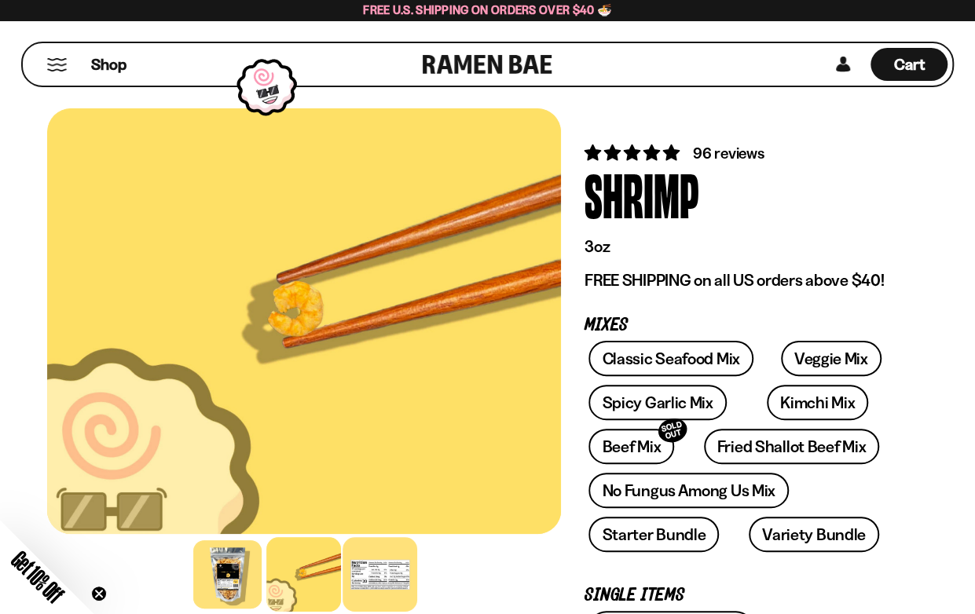
click at [359, 568] on div at bounding box center [380, 574] width 75 height 75
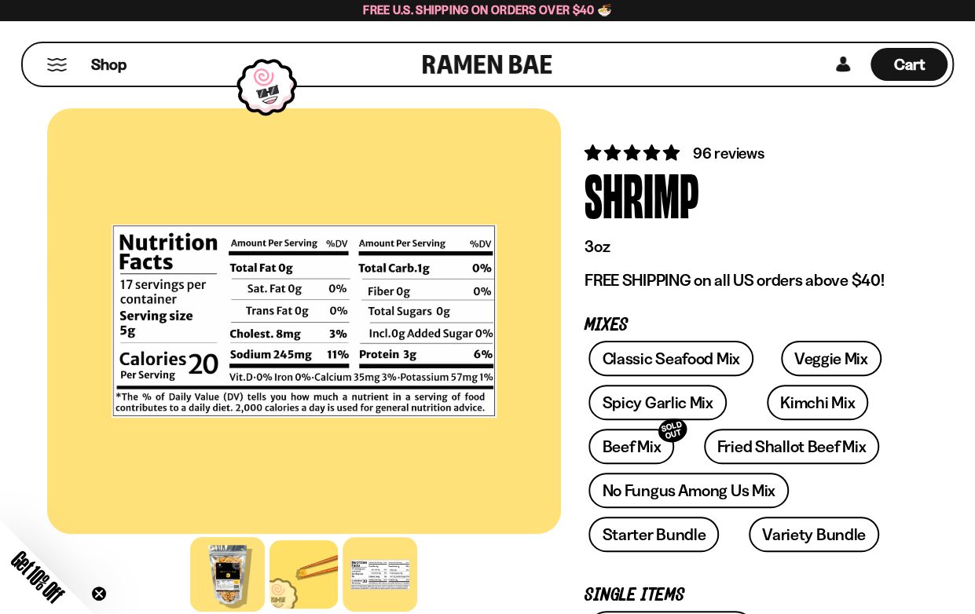
click at [259, 584] on div at bounding box center [228, 574] width 75 height 75
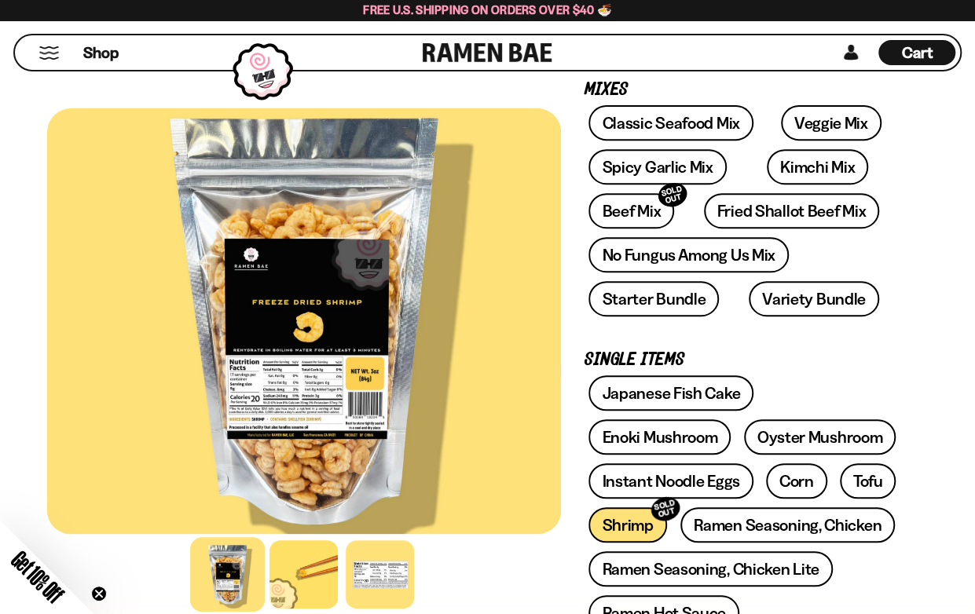
scroll to position [471, 0]
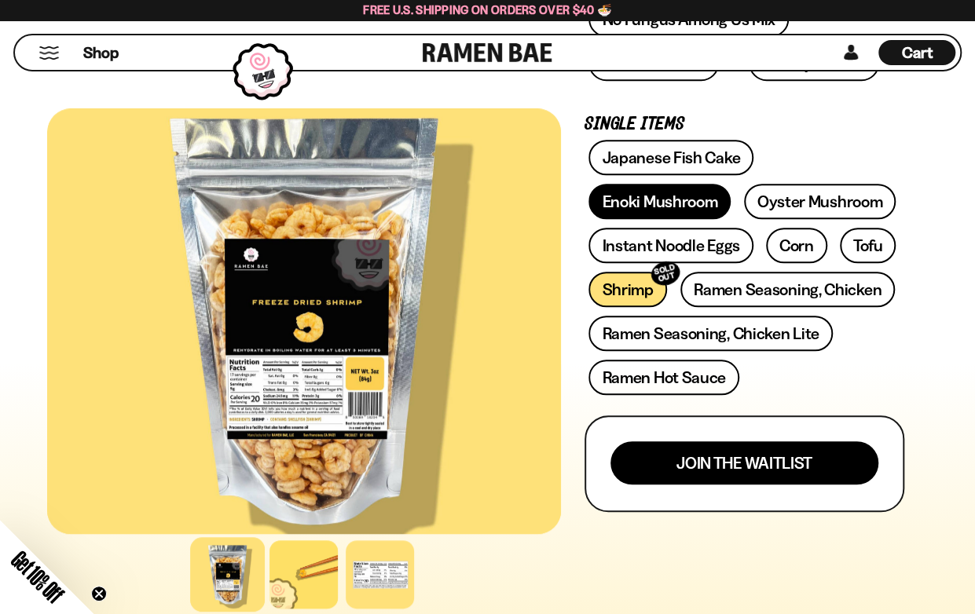
click at [626, 200] on link "Enoki Mushroom" at bounding box center [660, 201] width 142 height 35
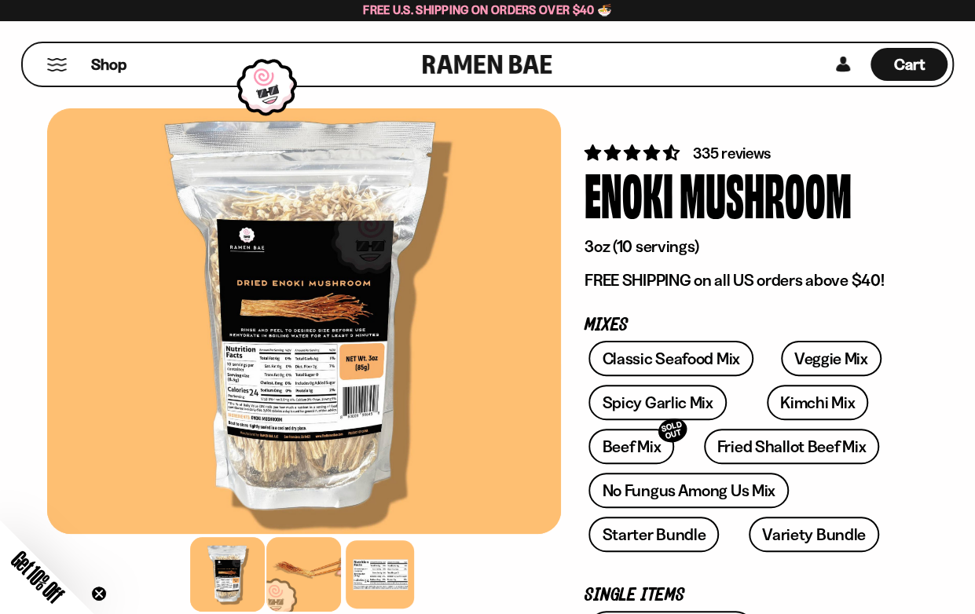
click at [306, 557] on div at bounding box center [304, 574] width 75 height 75
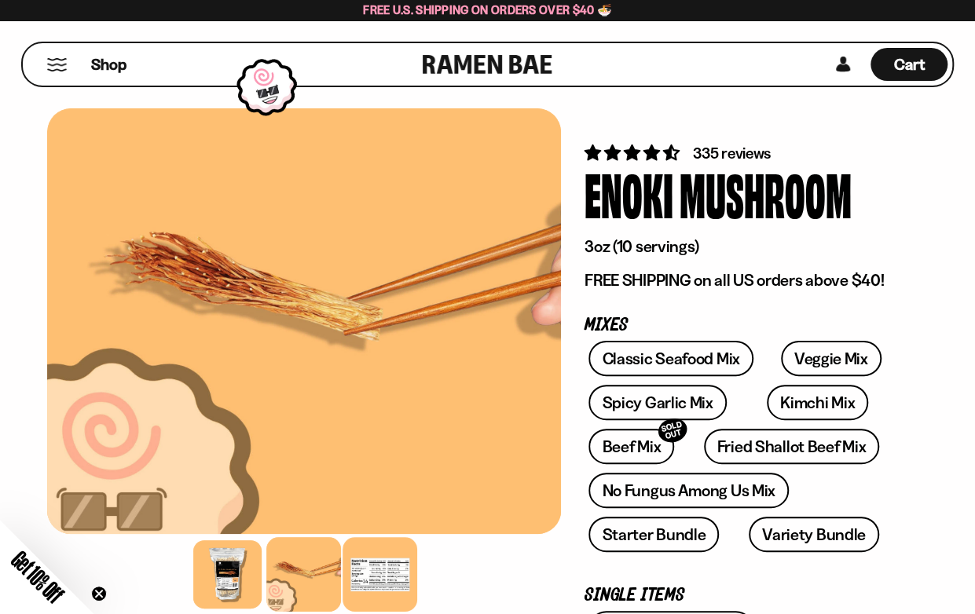
click at [377, 562] on div at bounding box center [380, 574] width 75 height 75
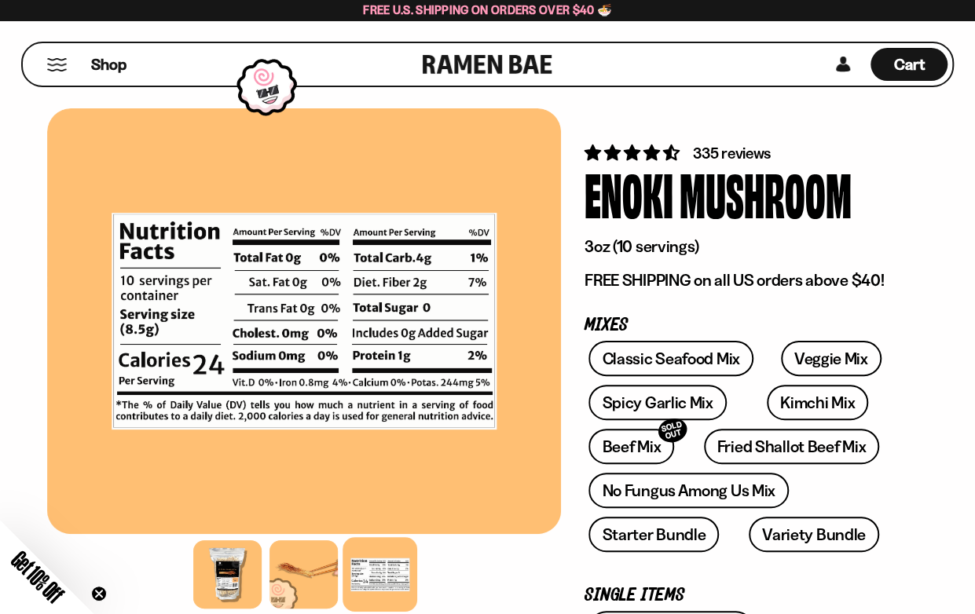
scroll to position [236, 0]
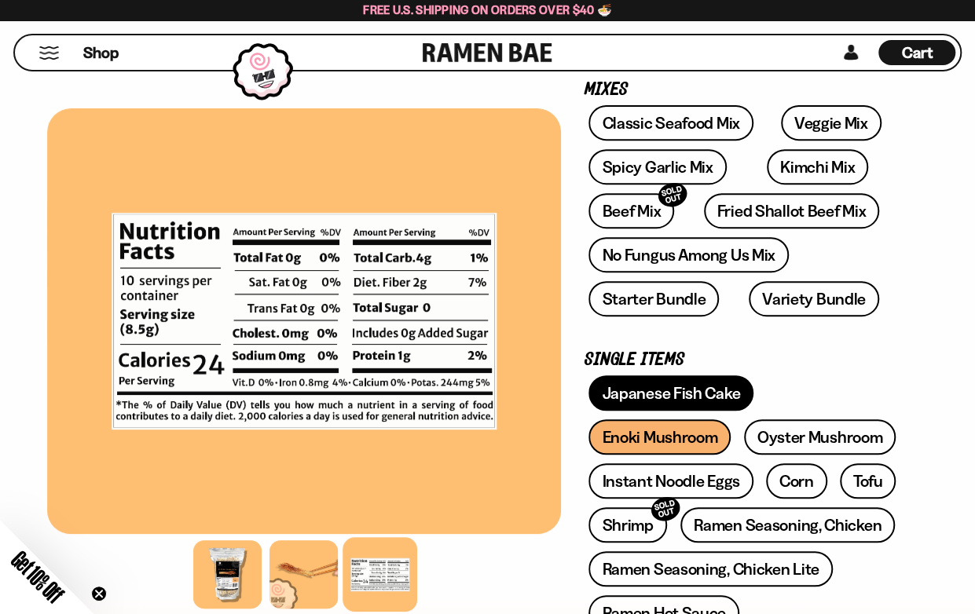
click at [653, 393] on link "Japanese Fish Cake" at bounding box center [671, 393] width 165 height 35
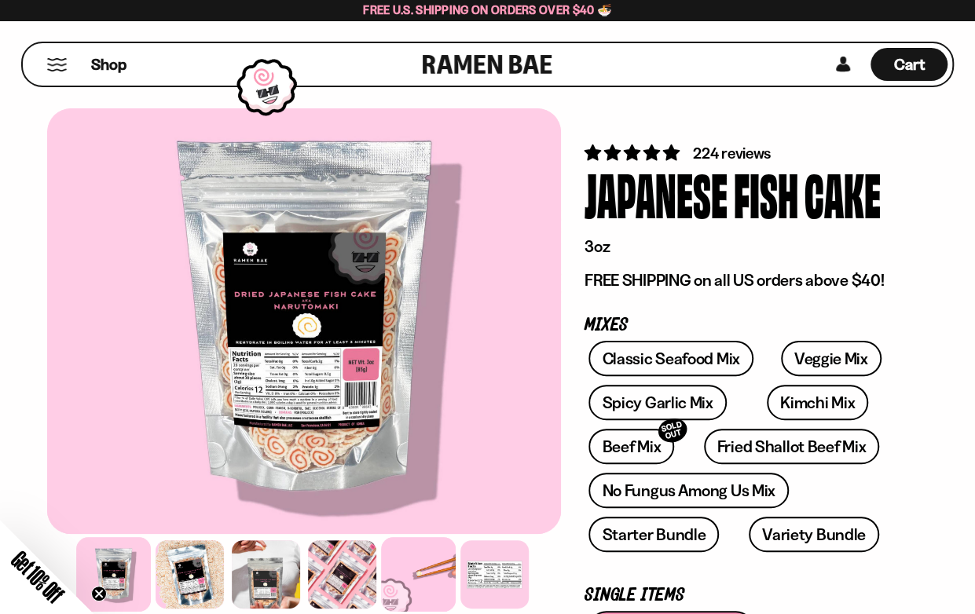
click at [407, 566] on div at bounding box center [418, 574] width 75 height 75
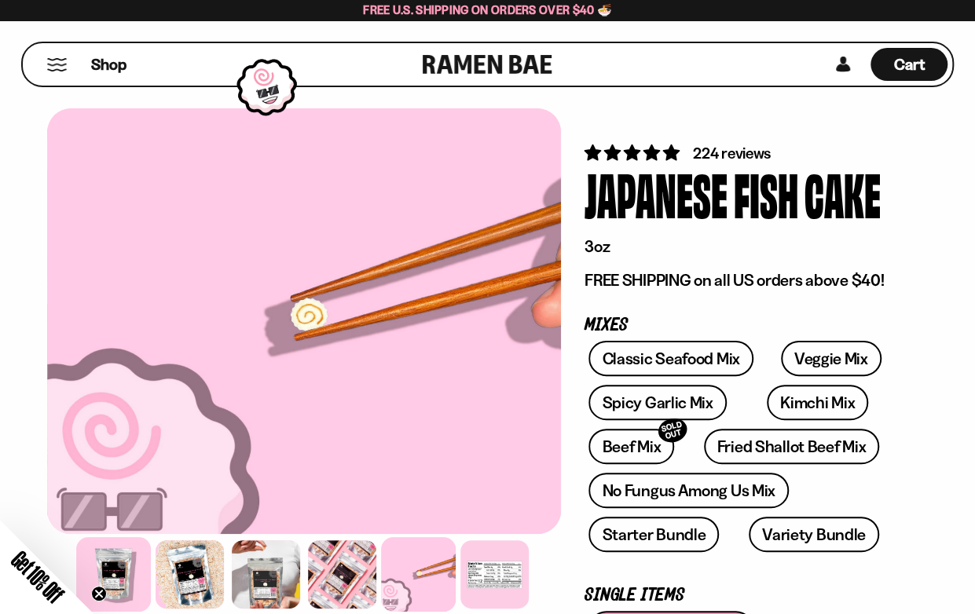
click at [113, 565] on div at bounding box center [113, 574] width 75 height 75
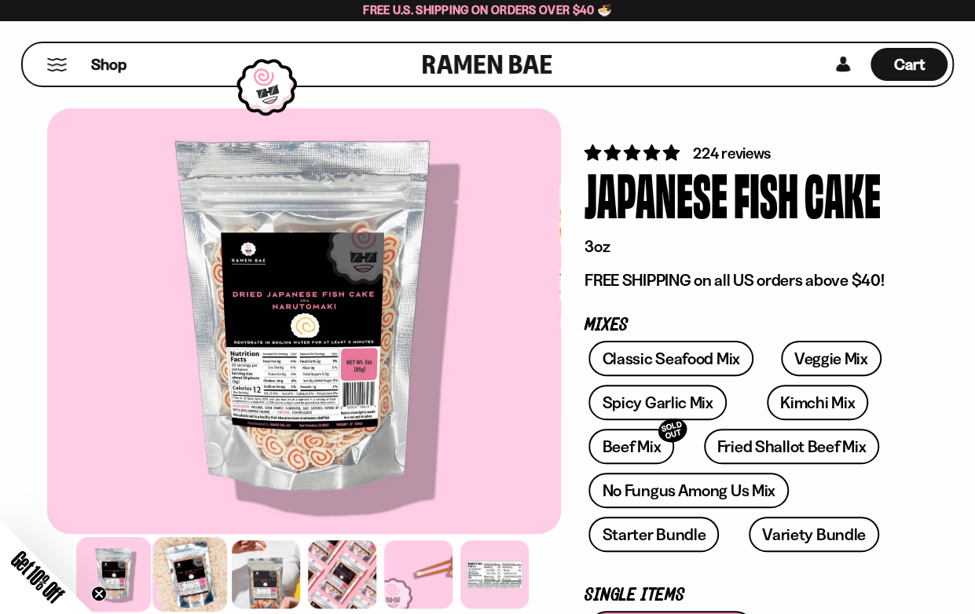
click at [194, 567] on div at bounding box center [189, 574] width 75 height 75
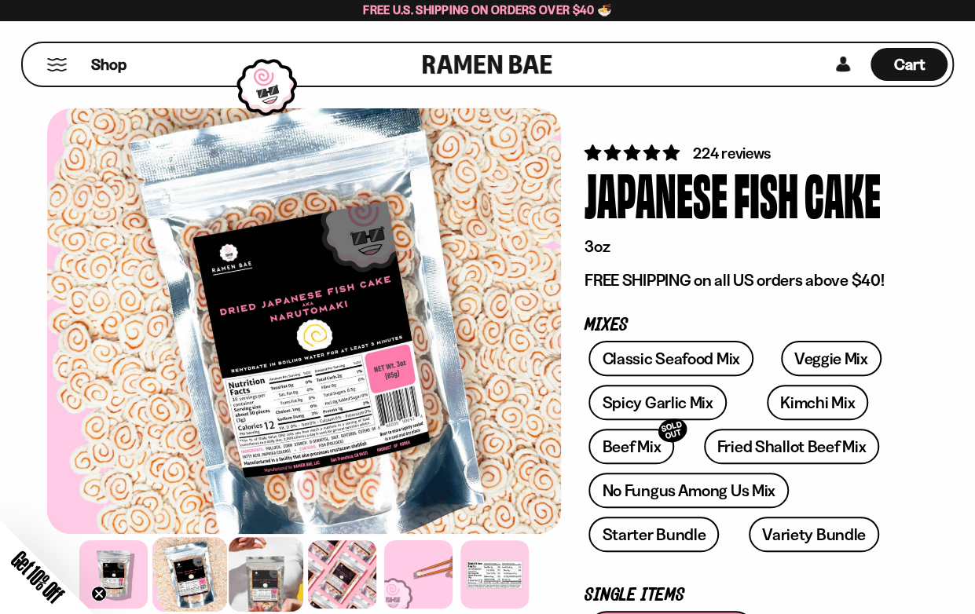
click at [259, 567] on div at bounding box center [266, 574] width 75 height 75
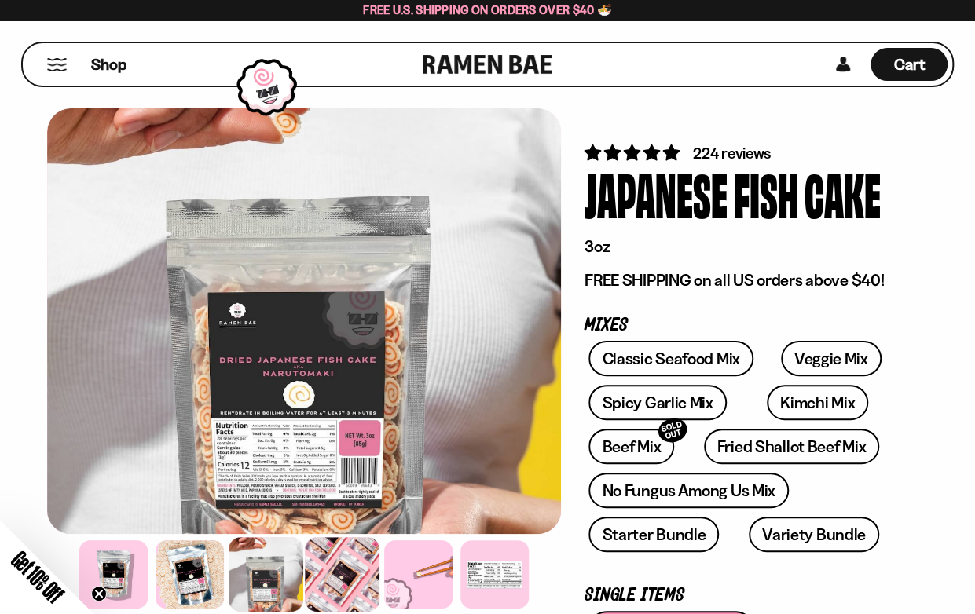
click at [321, 559] on div at bounding box center [342, 574] width 75 height 75
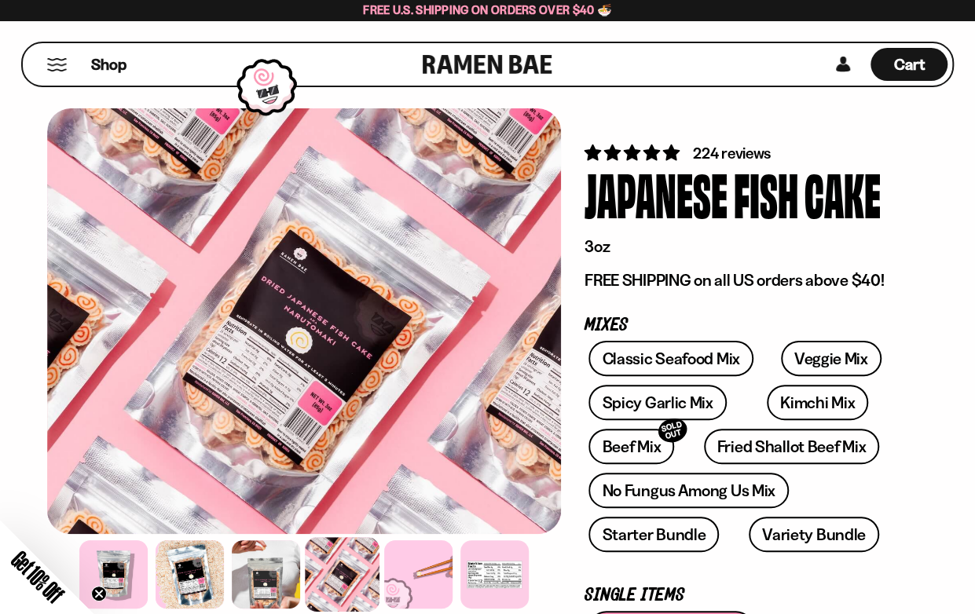
scroll to position [236, 0]
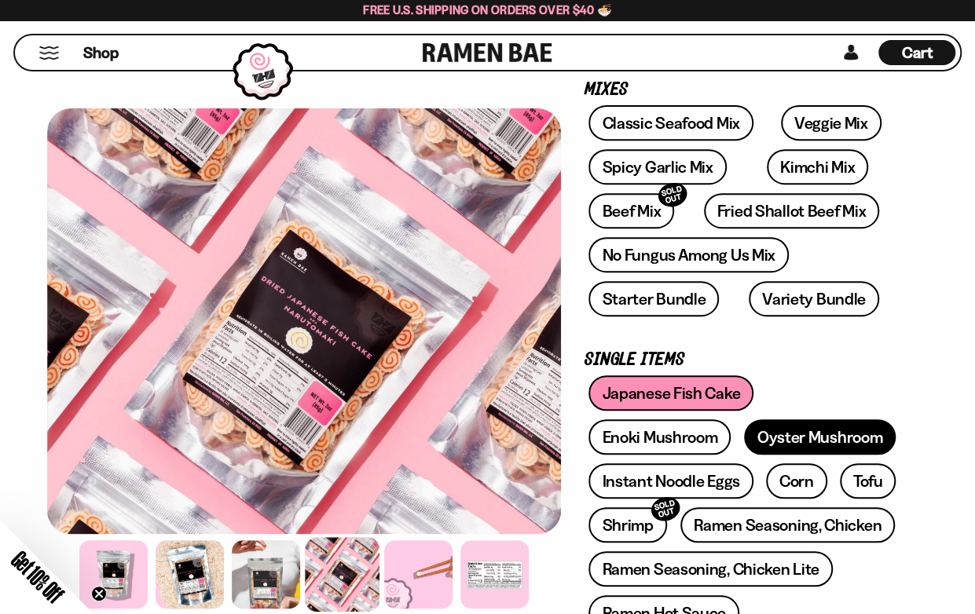
click at [786, 431] on link "Oyster Mushroom" at bounding box center [820, 437] width 152 height 35
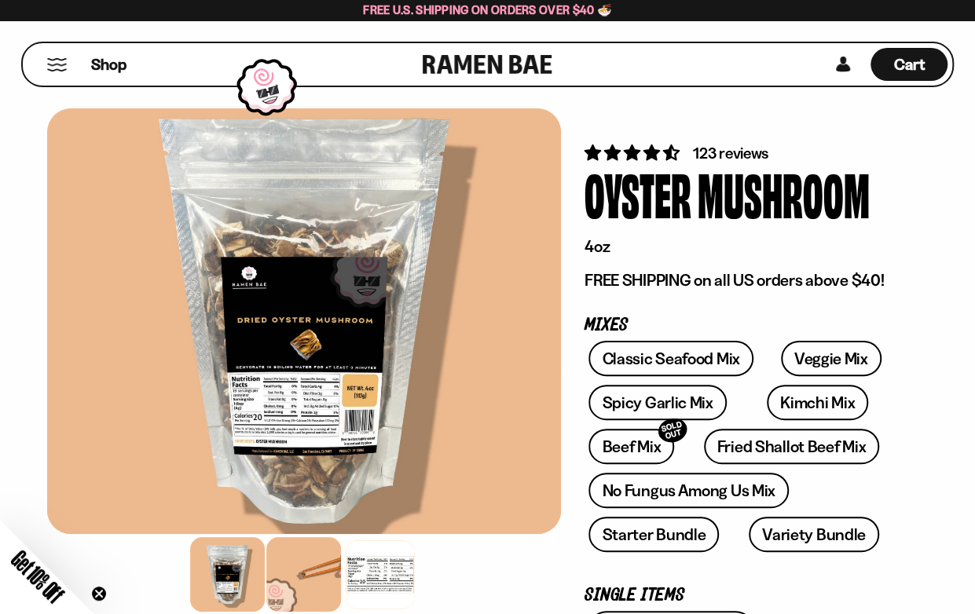
click at [293, 571] on div at bounding box center [304, 574] width 75 height 75
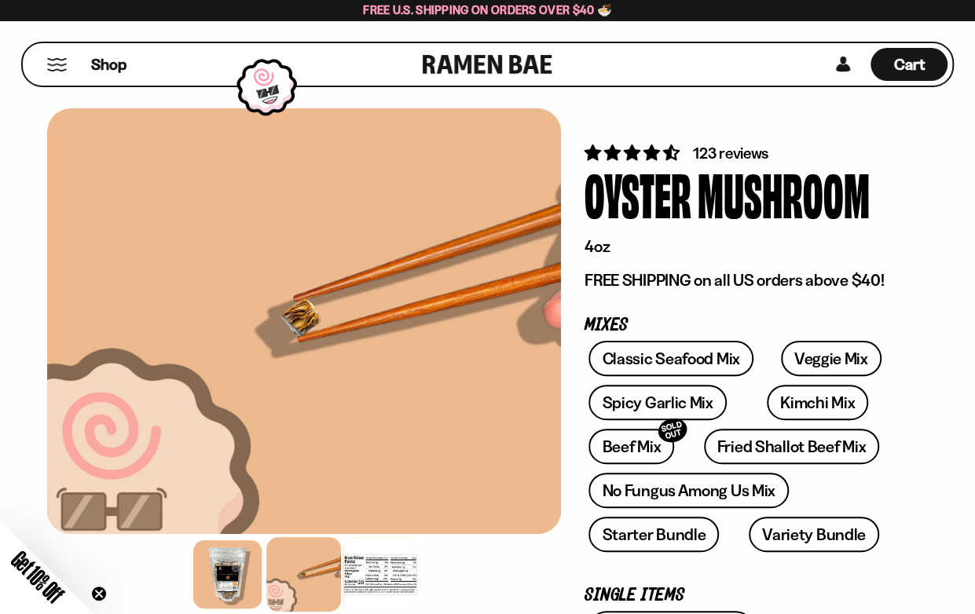
click at [367, 579] on div at bounding box center [380, 574] width 75 height 75
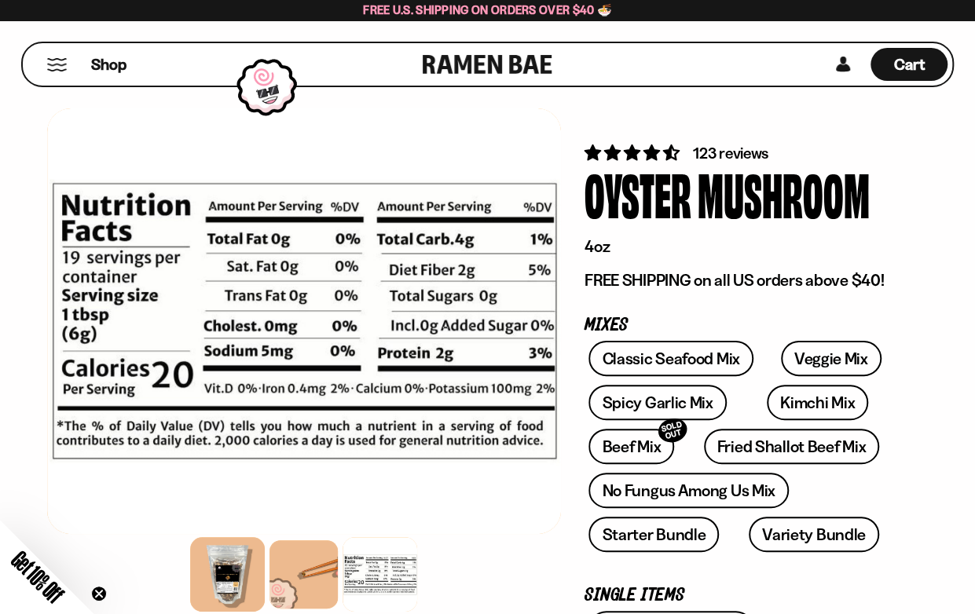
click at [228, 557] on div at bounding box center [228, 574] width 75 height 75
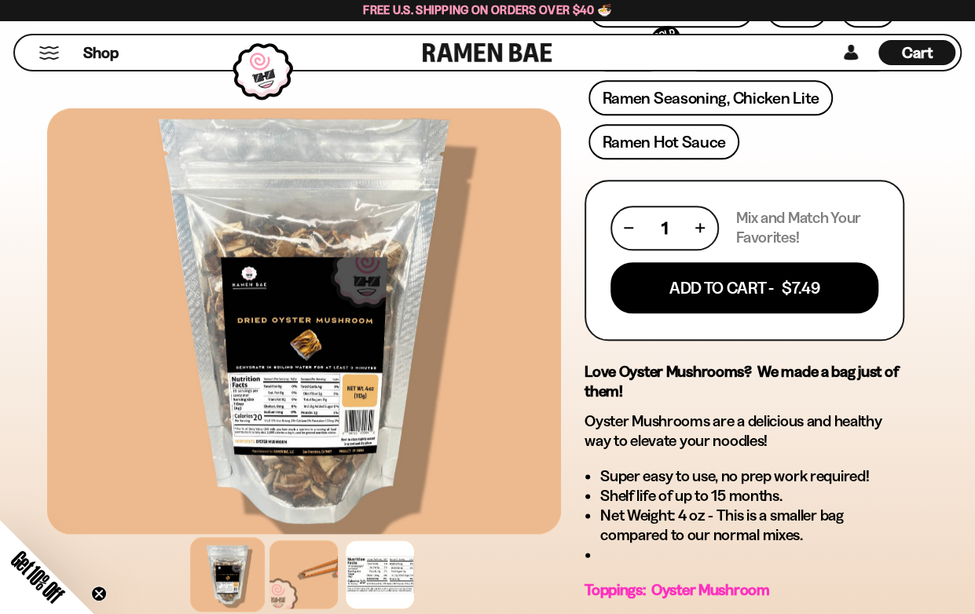
scroll to position [471, 0]
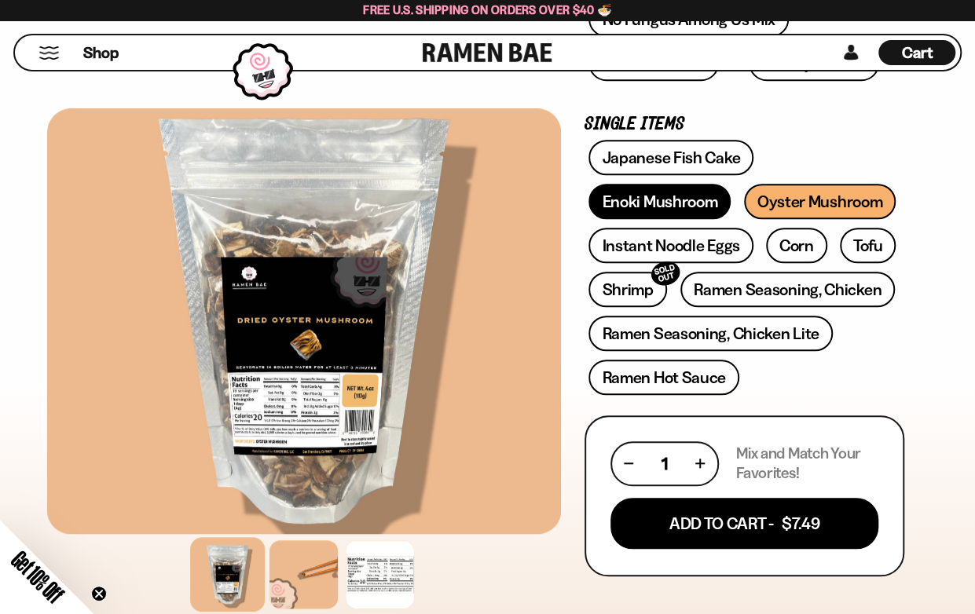
click at [615, 207] on link "Enoki Mushroom" at bounding box center [660, 201] width 142 height 35
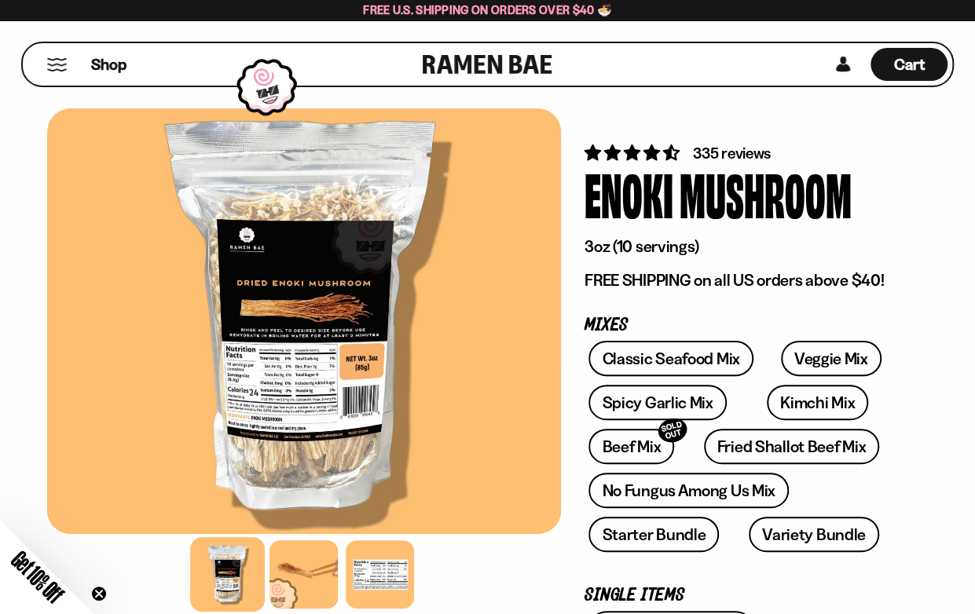
scroll to position [236, 0]
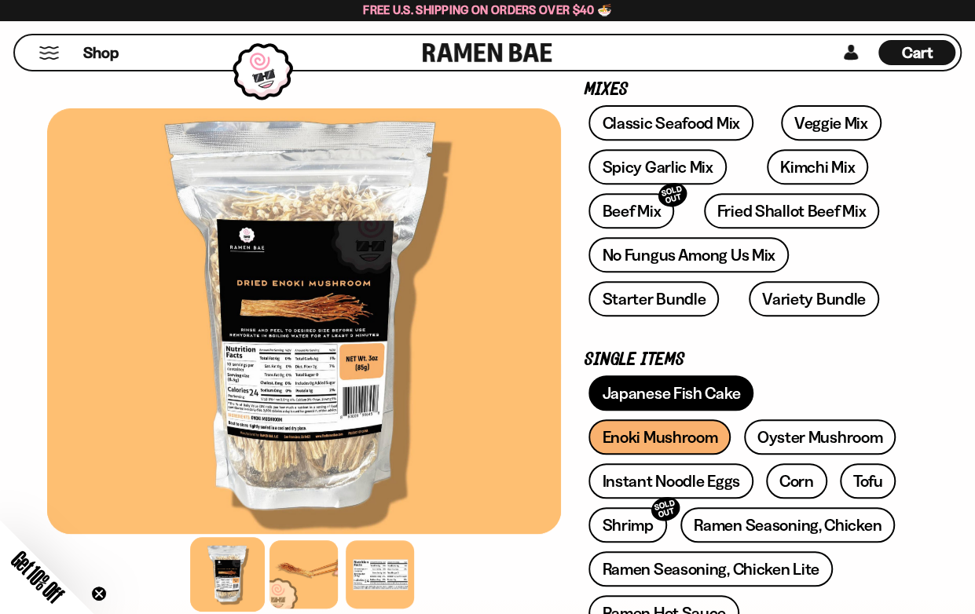
click at [618, 392] on link "Japanese Fish Cake" at bounding box center [671, 393] width 165 height 35
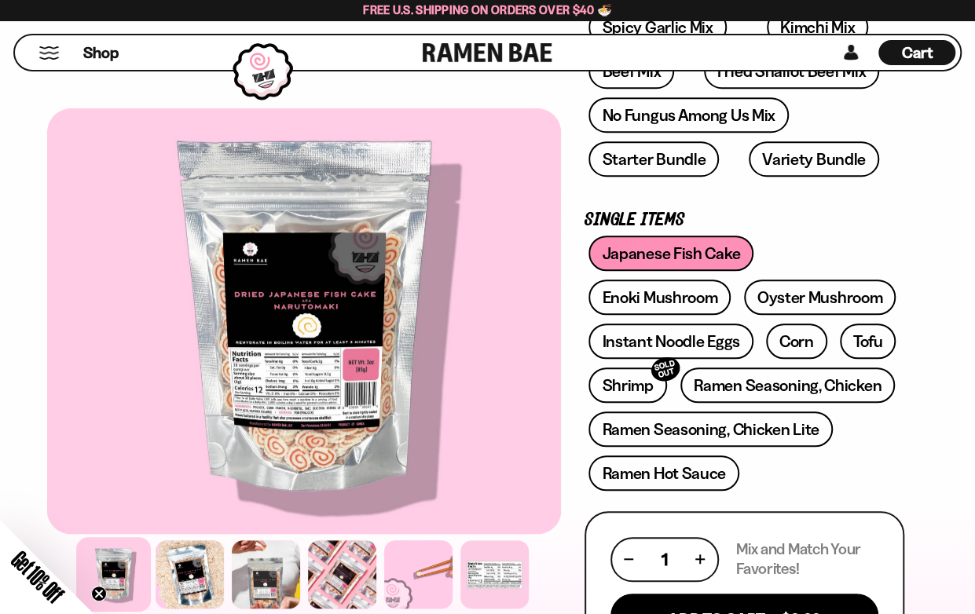
scroll to position [236, 0]
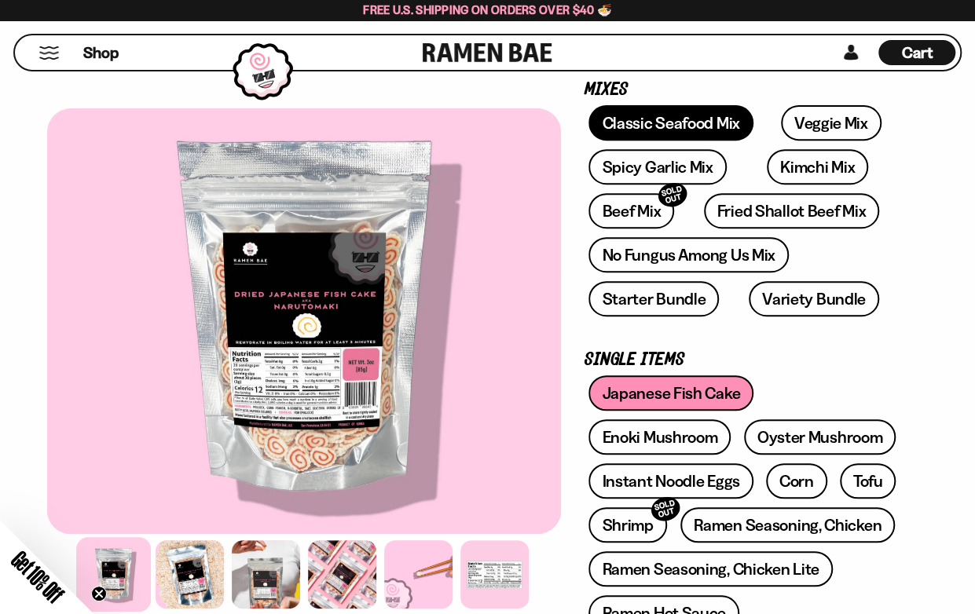
click at [686, 127] on link "Classic Seafood Mix" at bounding box center [671, 122] width 164 height 35
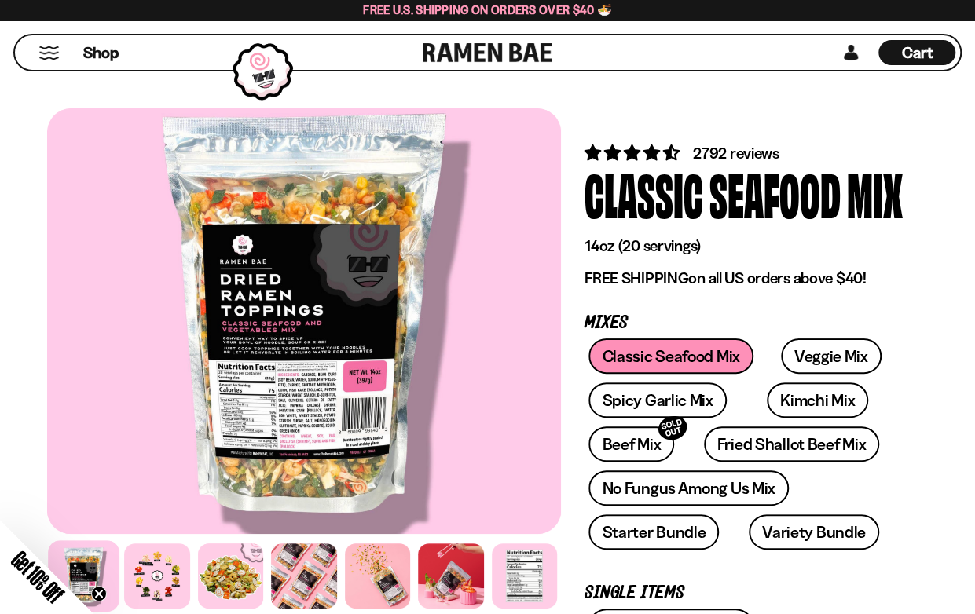
scroll to position [236, 0]
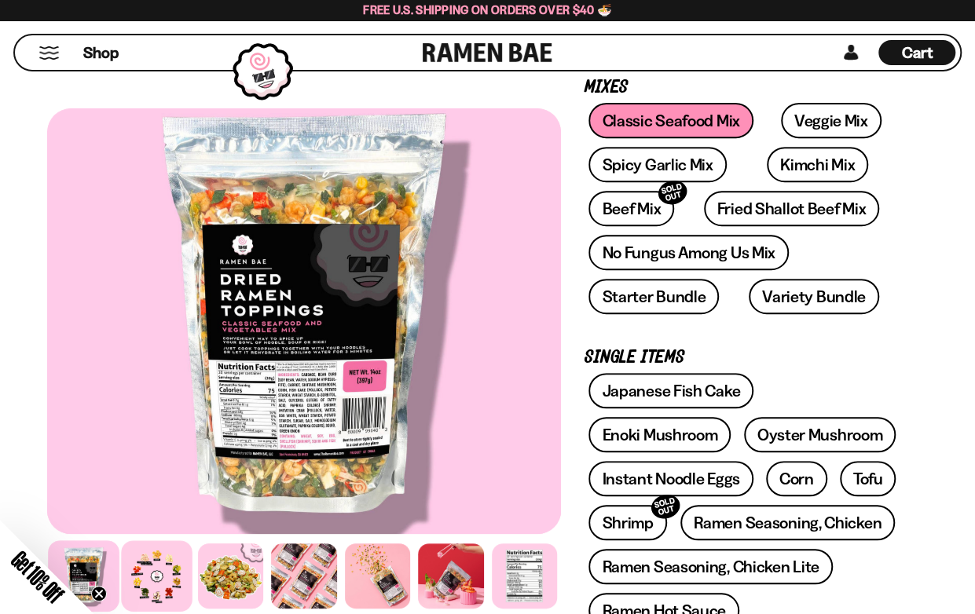
click at [153, 569] on div at bounding box center [158, 577] width 72 height 72
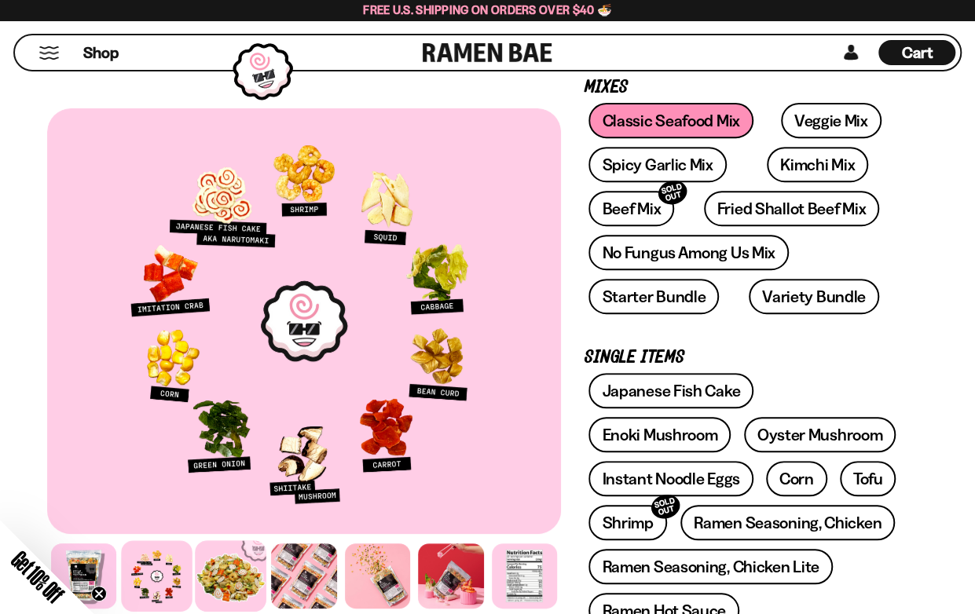
click at [255, 579] on div at bounding box center [231, 577] width 72 height 72
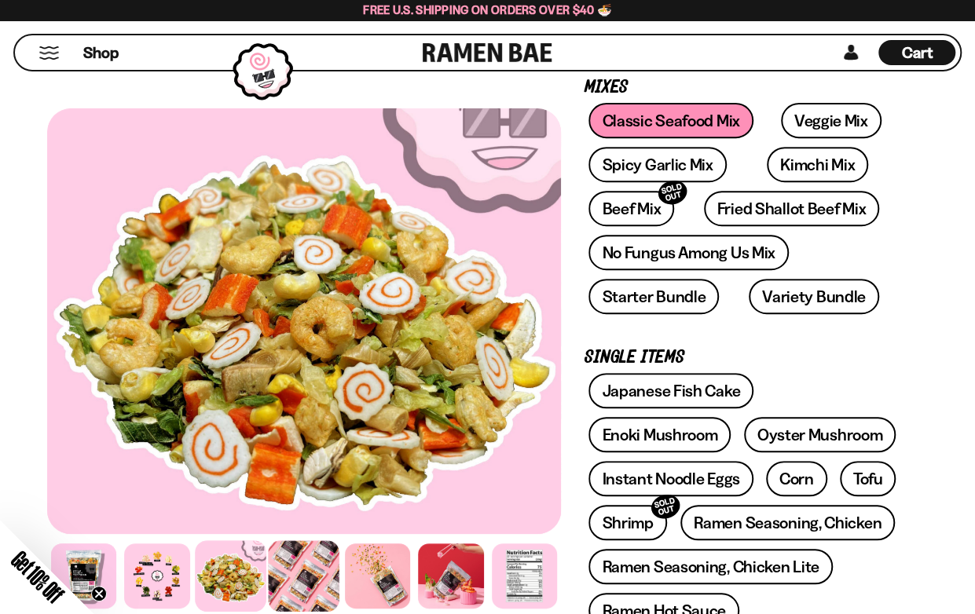
click at [302, 566] on div at bounding box center [304, 577] width 72 height 72
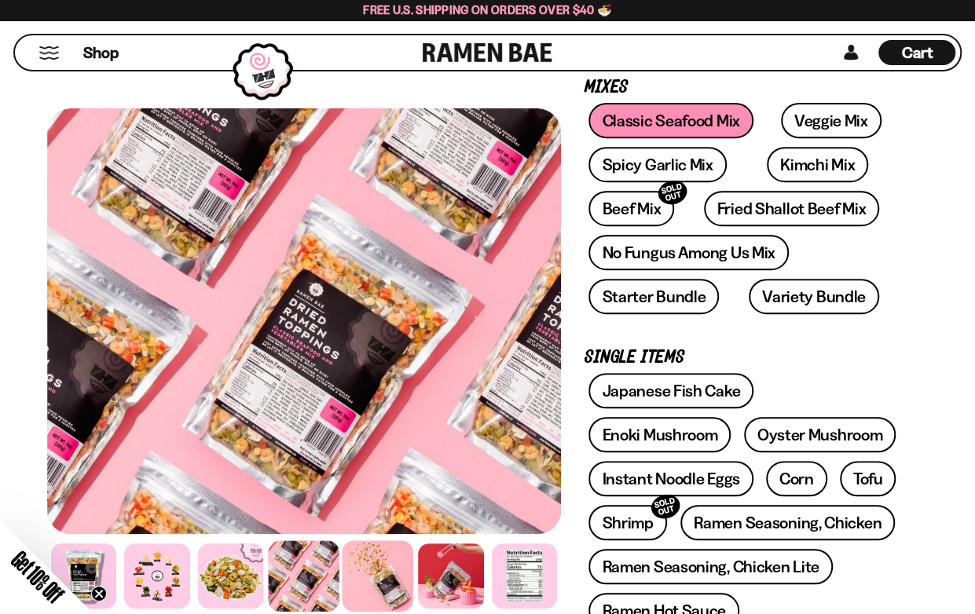
click at [358, 563] on div at bounding box center [378, 577] width 72 height 72
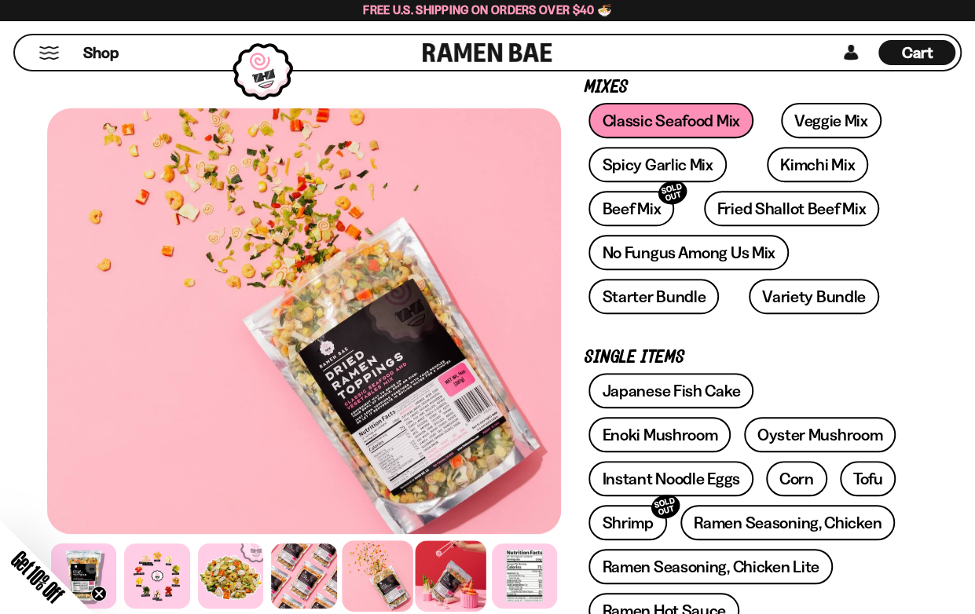
click at [447, 552] on div at bounding box center [451, 577] width 72 height 72
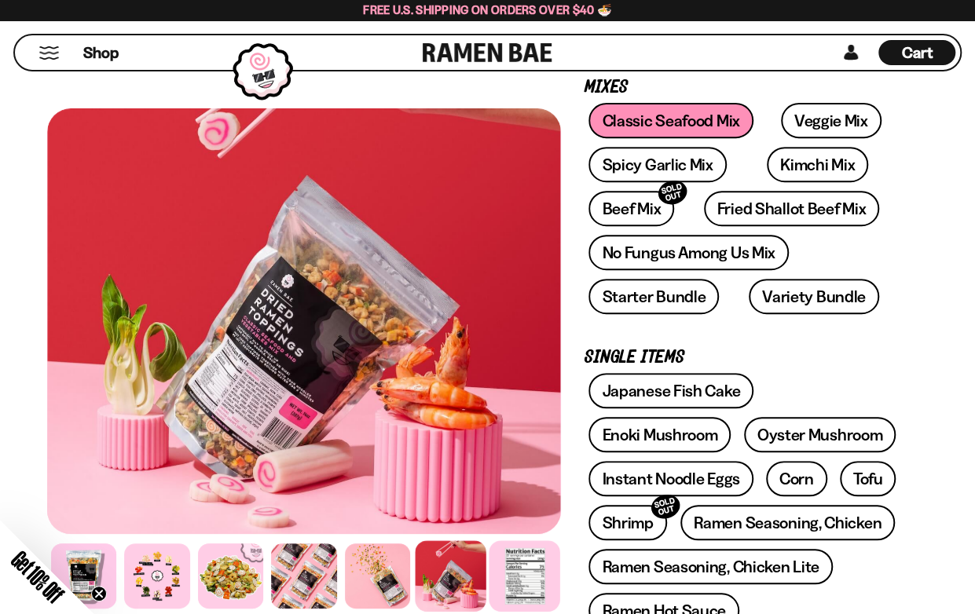
click at [511, 573] on div at bounding box center [525, 577] width 72 height 72
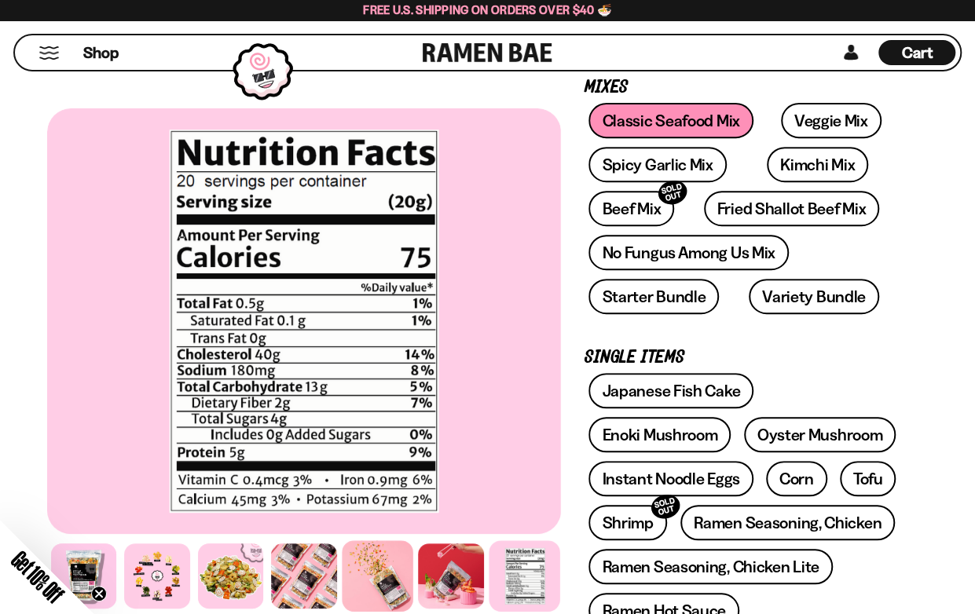
click at [375, 590] on div at bounding box center [378, 577] width 72 height 72
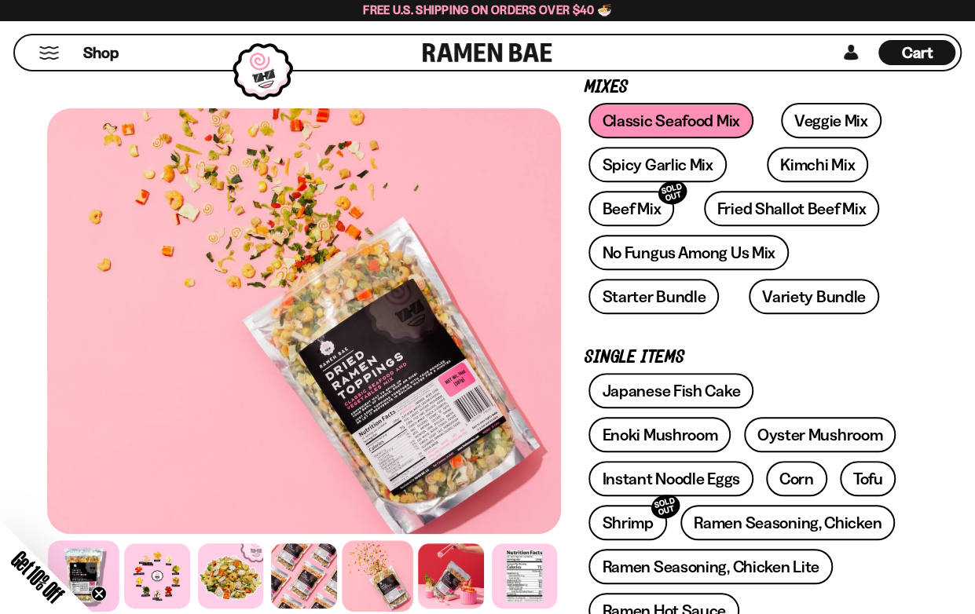
click at [107, 547] on div at bounding box center [84, 577] width 72 height 72
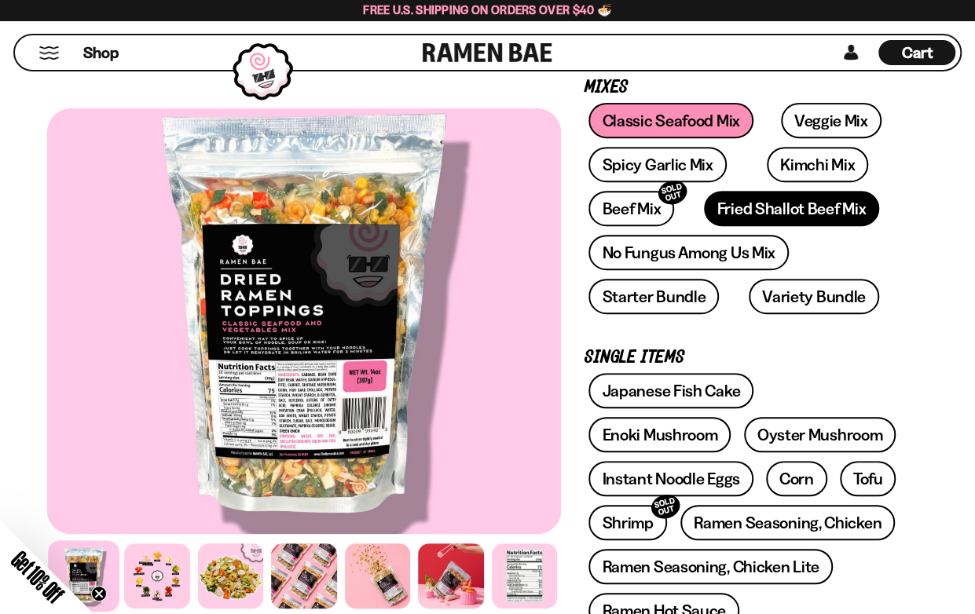
click at [775, 204] on link "Fried Shallot Beef Mix" at bounding box center [791, 208] width 175 height 35
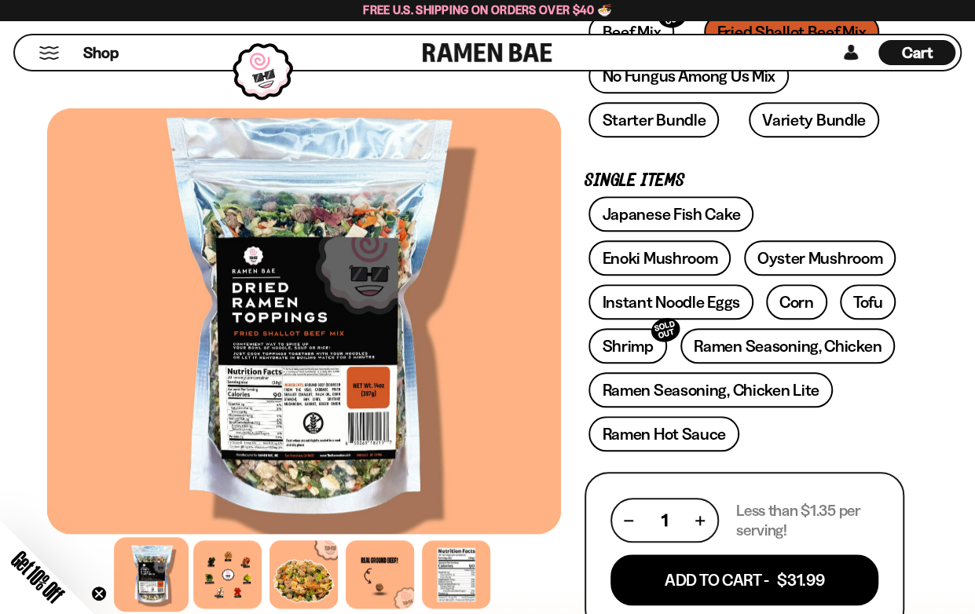
scroll to position [236, 0]
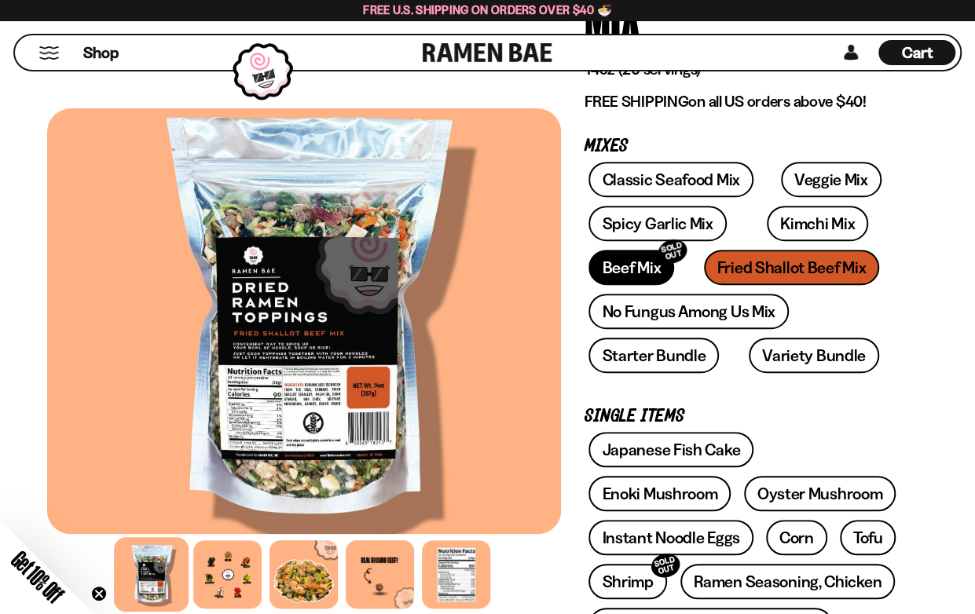
click at [621, 262] on link "Beef Mix SOLD OUT" at bounding box center [632, 267] width 86 height 35
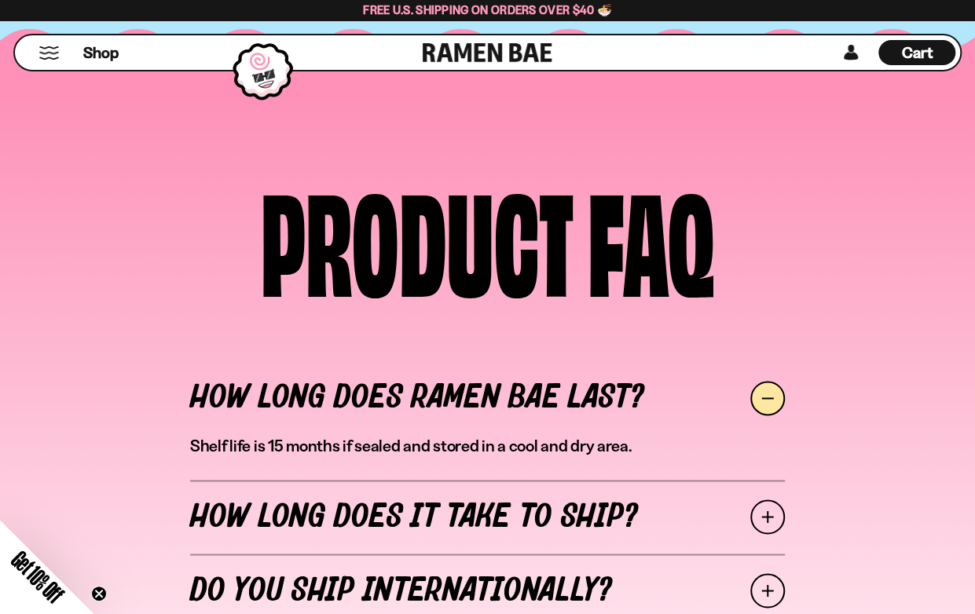
scroll to position [7072, 0]
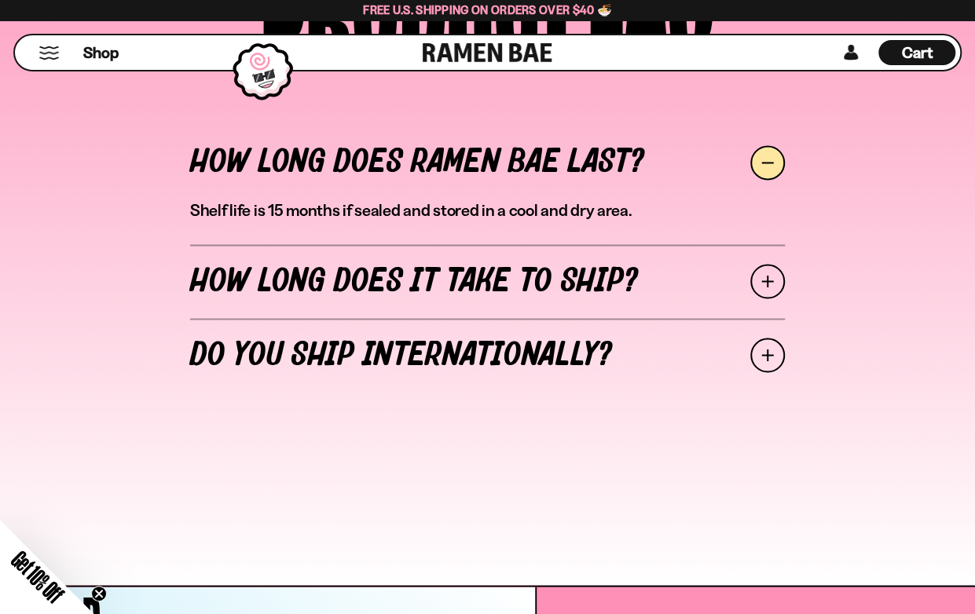
click at [779, 264] on span at bounding box center [767, 281] width 35 height 35
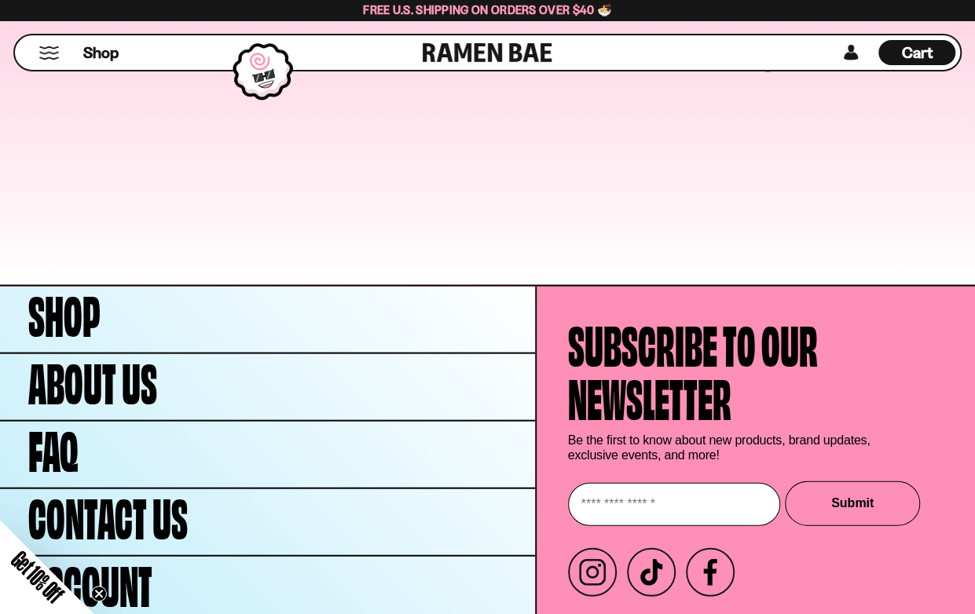
scroll to position [7398, 0]
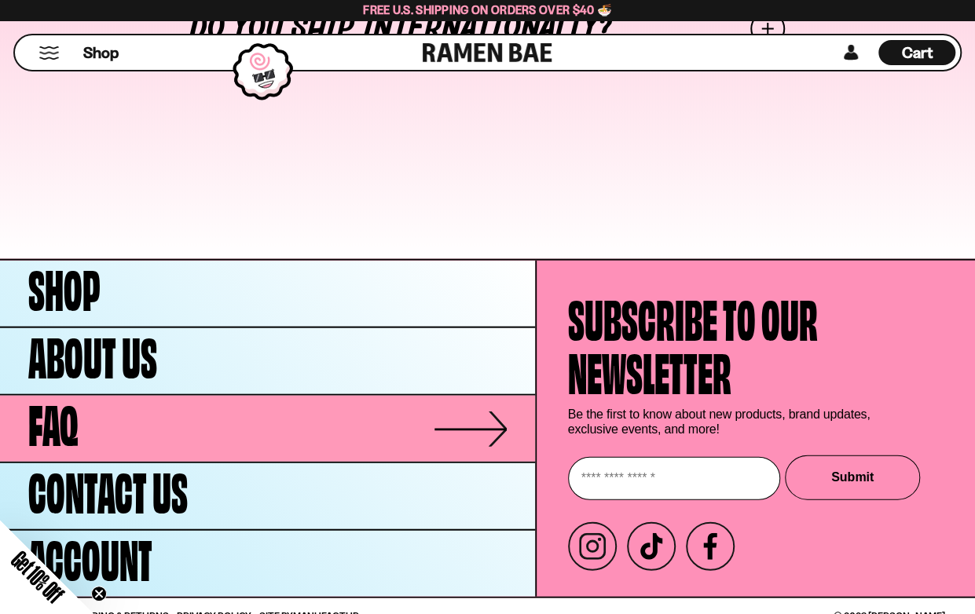
click at [370, 416] on link "FAQ" at bounding box center [267, 429] width 535 height 66
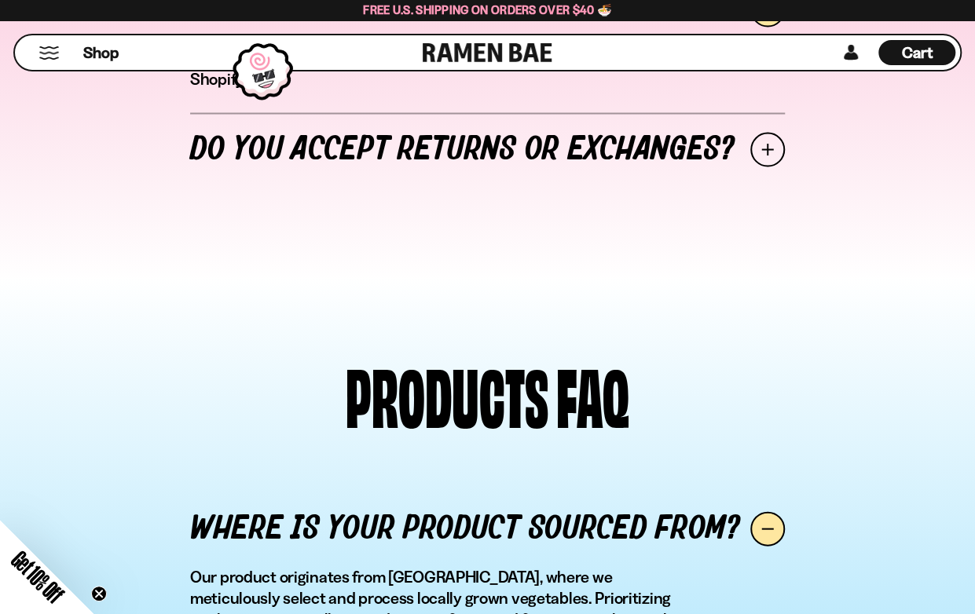
scroll to position [1179, 0]
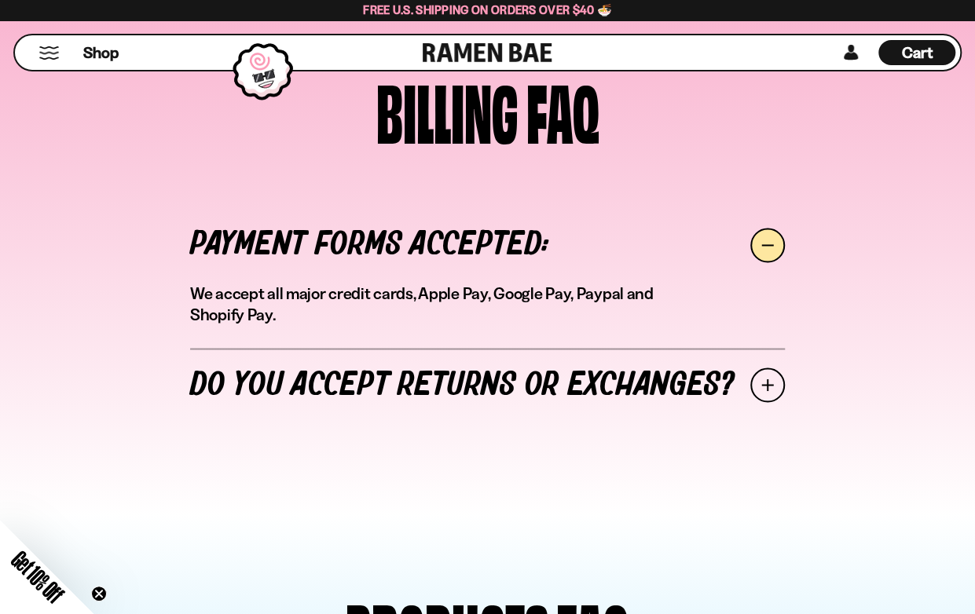
click at [766, 381] on span at bounding box center [767, 385] width 35 height 35
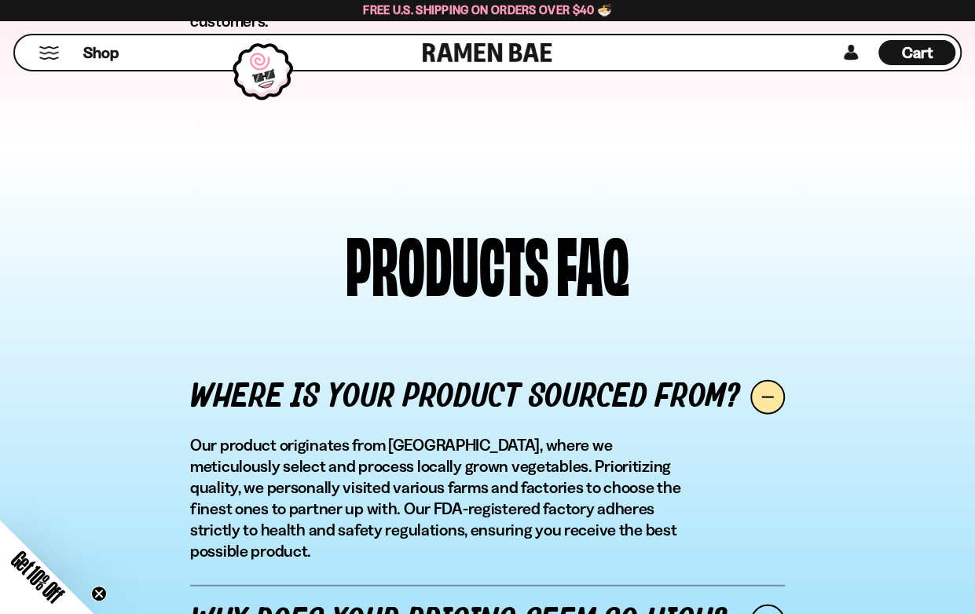
scroll to position [1886, 0]
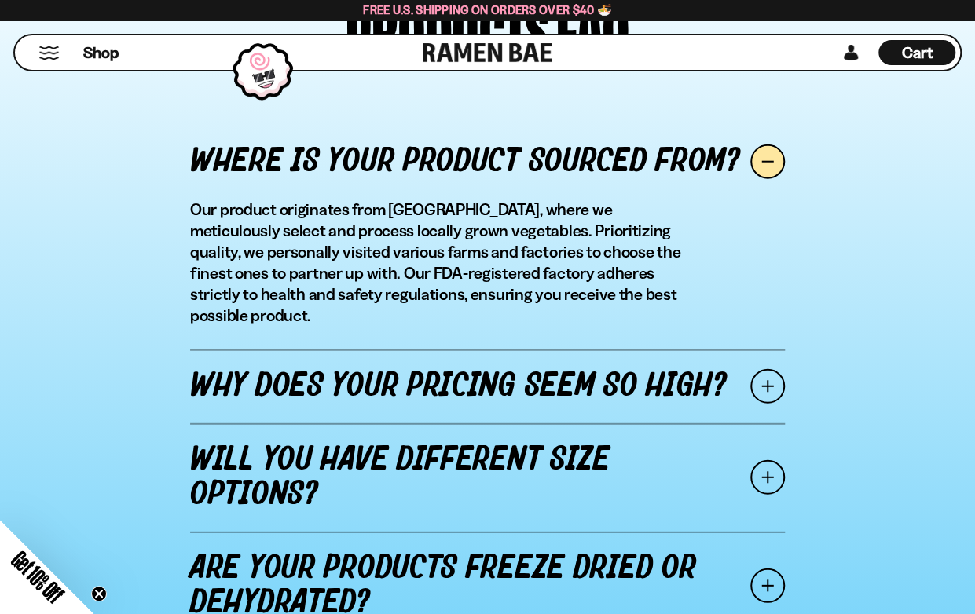
click at [765, 460] on span at bounding box center [767, 477] width 35 height 35
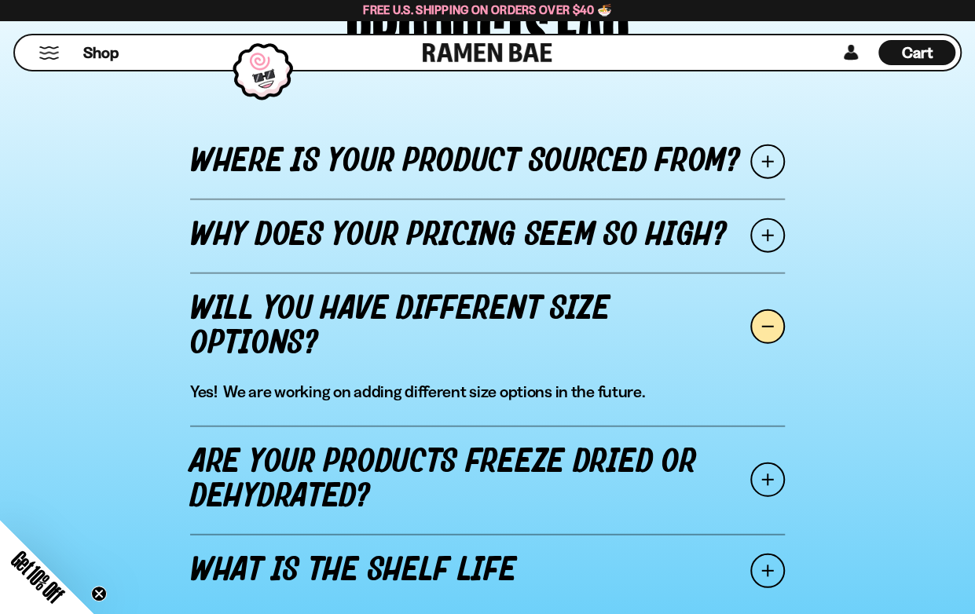
click at [766, 475] on span at bounding box center [767, 480] width 35 height 35
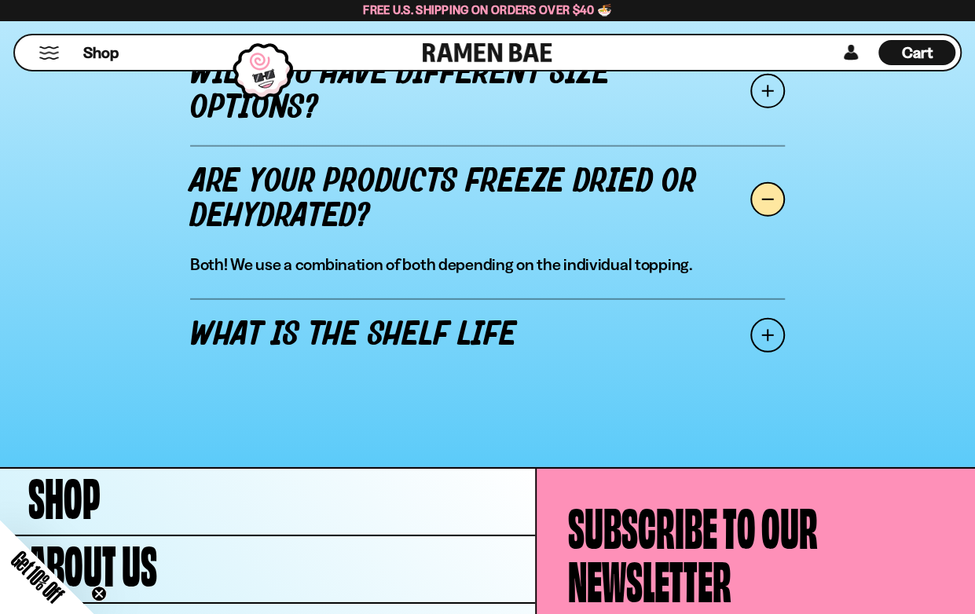
scroll to position [2349, 0]
